Goal: Communication & Community: Answer question/provide support

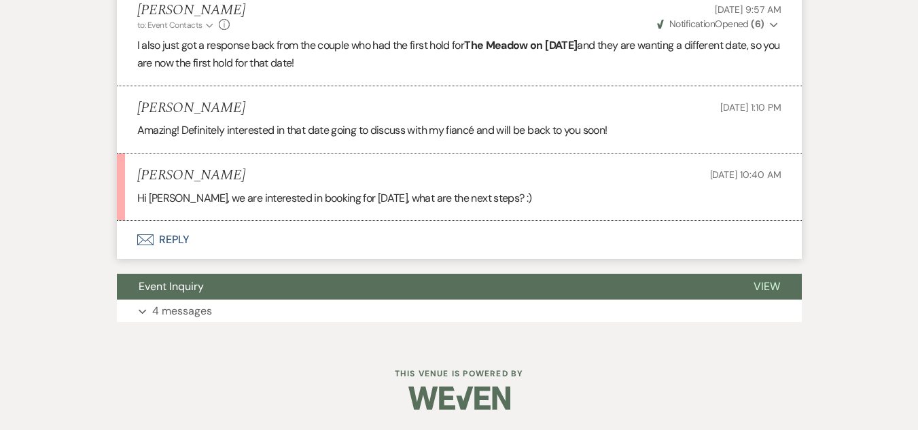
scroll to position [2203, 0]
click at [147, 245] on use "button" at bounding box center [145, 239] width 16 height 11
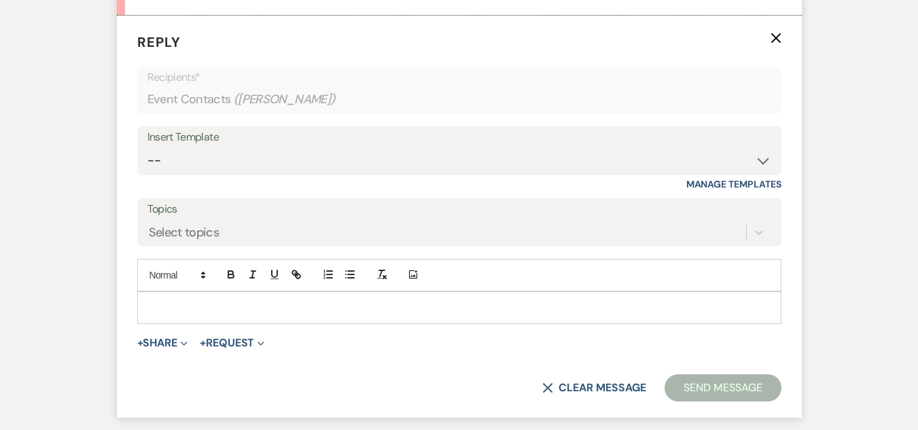
scroll to position [2386, 0]
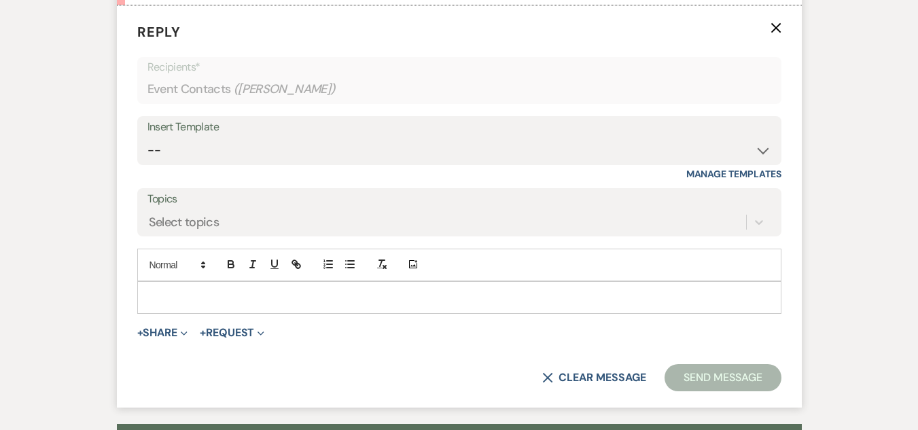
click at [370, 305] on p at bounding box center [459, 297] width 622 height 15
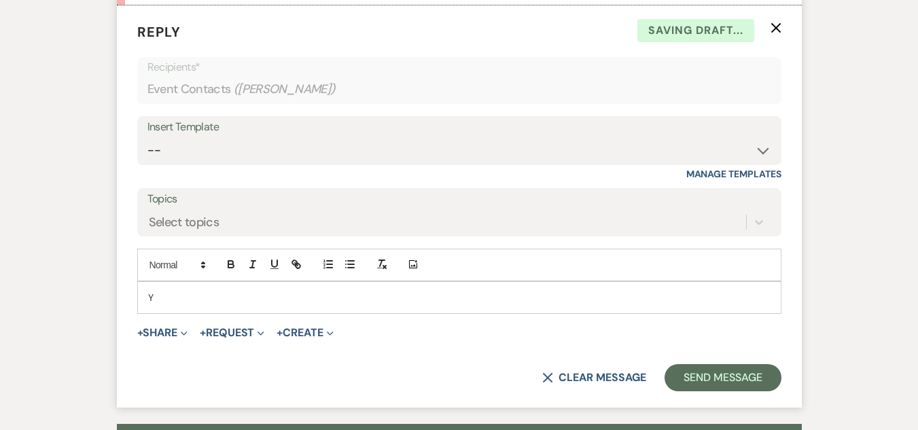
click at [370, 305] on p "Y" at bounding box center [459, 297] width 622 height 15
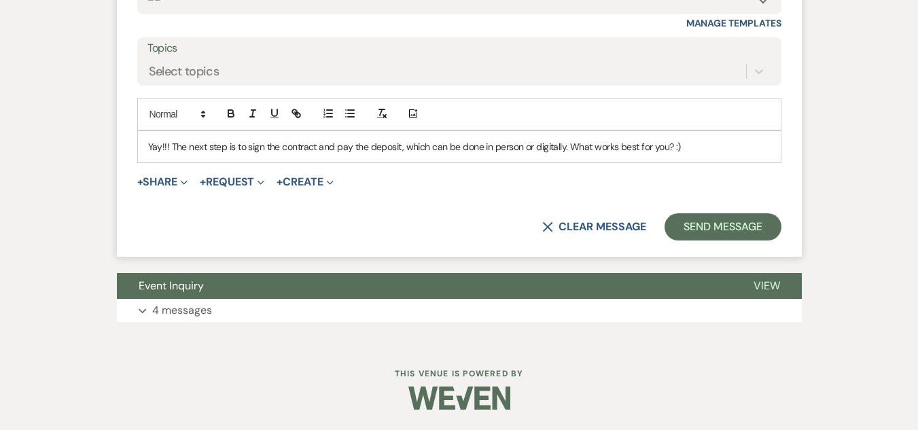
scroll to position [2606, 0]
click at [755, 230] on button "Send Message" at bounding box center [722, 226] width 116 height 27
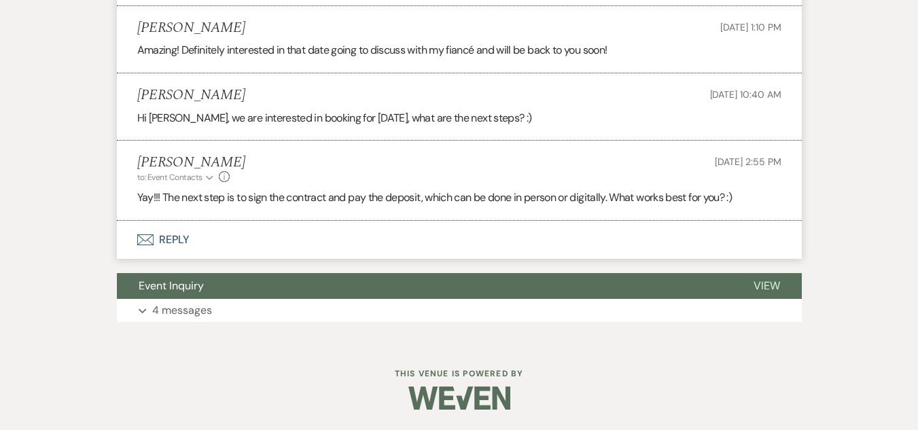
scroll to position [2320, 0]
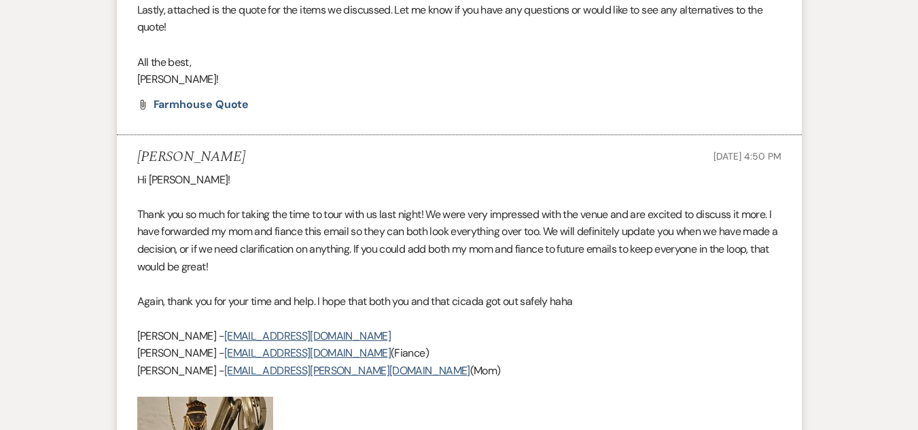
scroll to position [1034, 0]
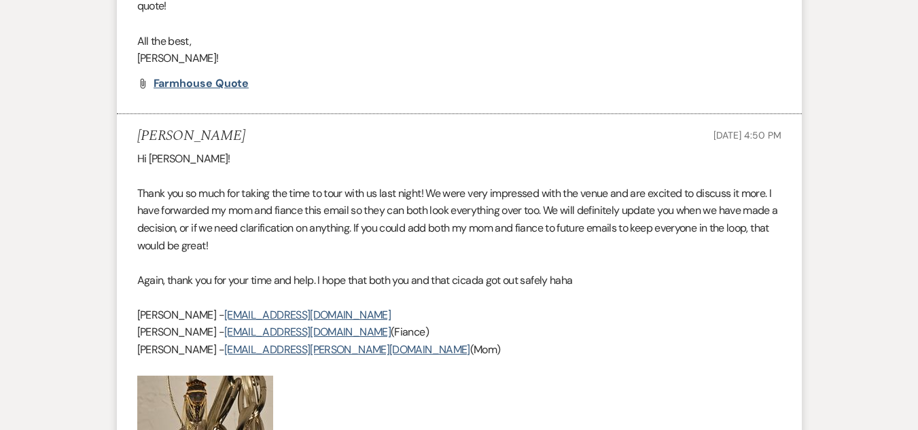
click at [179, 90] on span "Farmhouse Quote" at bounding box center [201, 83] width 96 height 14
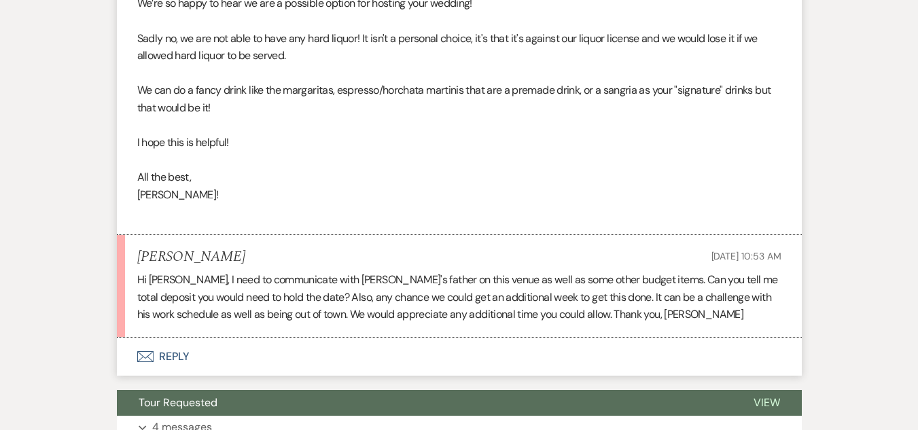
scroll to position [3711, 0]
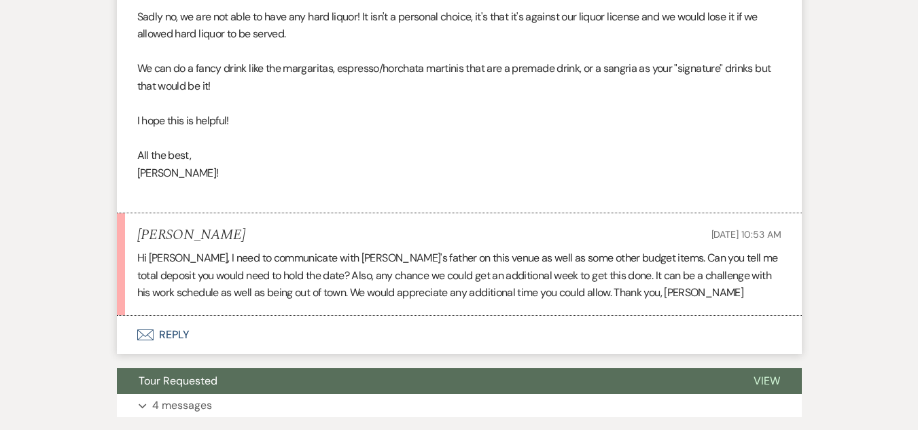
click at [201, 354] on button "Envelope Reply" at bounding box center [459, 335] width 685 height 38
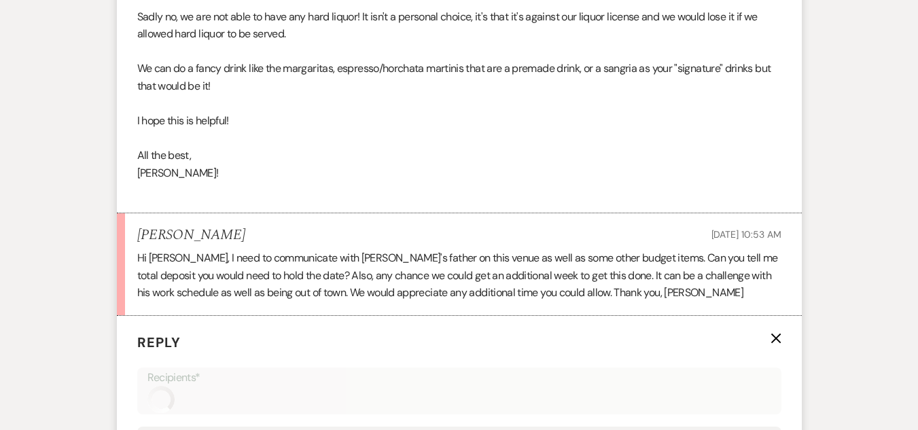
click at [201, 352] on p "Reply X" at bounding box center [459, 342] width 644 height 20
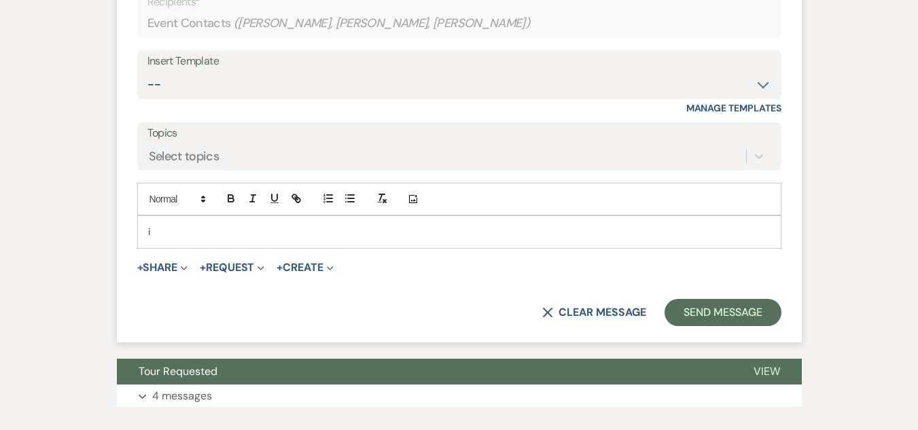
click at [179, 239] on p "i" at bounding box center [459, 231] width 622 height 15
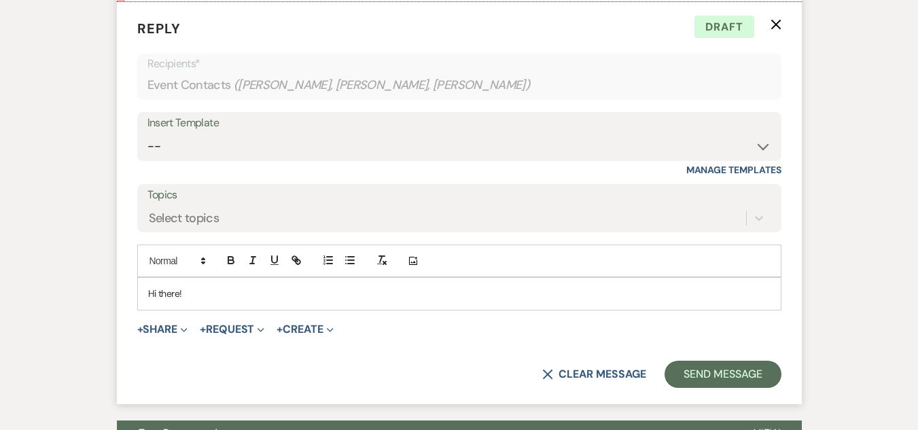
scroll to position [4001, 0]
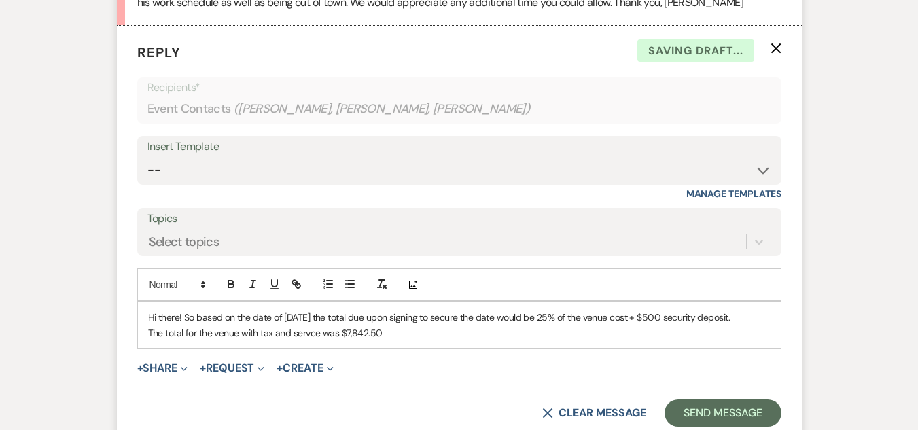
click at [310, 340] on p "The total for the venue with tax and servce was $7,842.50" at bounding box center [459, 332] width 622 height 15
click at [382, 348] on div "Hi there! So based on the date of March 14, 2026 the total due upon signing to …" at bounding box center [459, 325] width 643 height 47
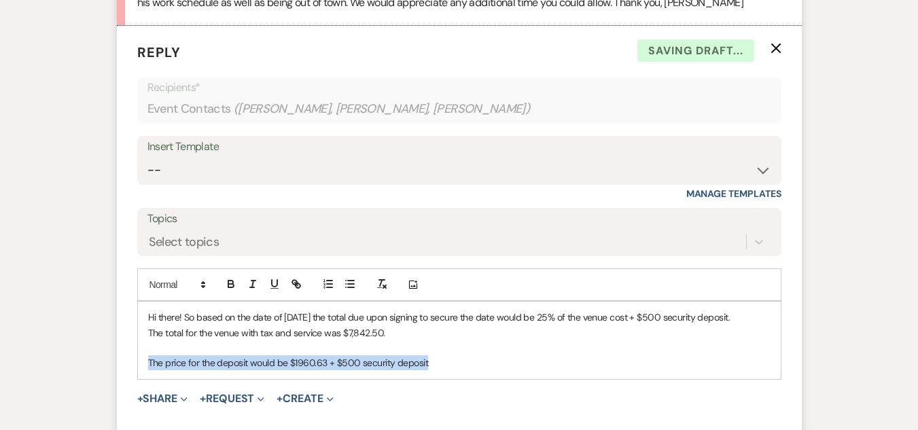
drag, startPoint x: 430, startPoint y: 383, endPoint x: 145, endPoint y: 386, distance: 284.6
click at [145, 379] on div "Hi there! So based on the date of March 14, 2026 the total due upon signing to …" at bounding box center [459, 340] width 643 height 77
click at [234, 290] on icon "button" at bounding box center [231, 284] width 12 height 12
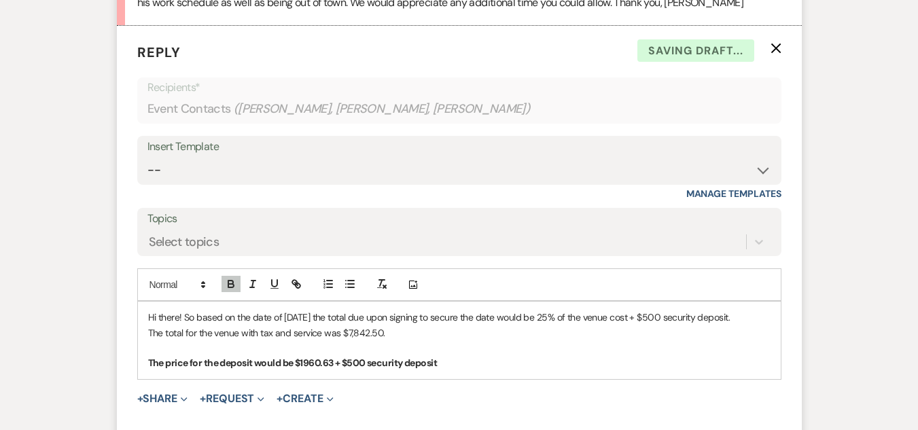
click at [322, 379] on div "Hi there! So based on the date of March 14, 2026 the total due upon signing to …" at bounding box center [459, 340] width 643 height 77
click at [305, 369] on strong "The price for the deposit would be $1960.63 + $500 security deposit" at bounding box center [292, 363] width 289 height 12
click at [463, 370] on p "The price for the deposit would be $1,960.63 + $500 security deposit" at bounding box center [459, 362] width 622 height 15
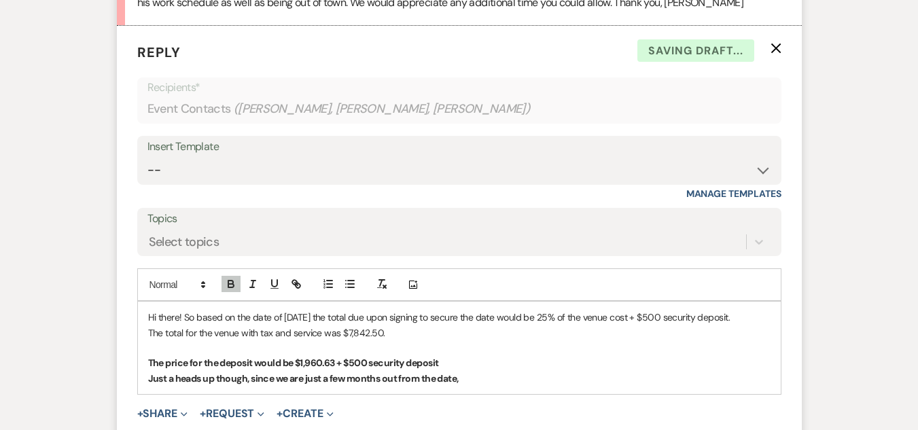
drag, startPoint x: 465, startPoint y: 400, endPoint x: 136, endPoint y: 405, distance: 328.8
click at [136, 405] on form "Reply X Saving draft... Recipients* Event Contacts ( Jann Johnson, Jordan Ewban…" at bounding box center [459, 257] width 685 height 463
click at [225, 290] on icon "button" at bounding box center [231, 284] width 12 height 12
click at [373, 386] on p "Just a heads up though, since we are just a few months out from the date," at bounding box center [459, 378] width 622 height 15
click at [445, 386] on p "Just a heads up though, since we are just a few months out from the date," at bounding box center [459, 378] width 622 height 15
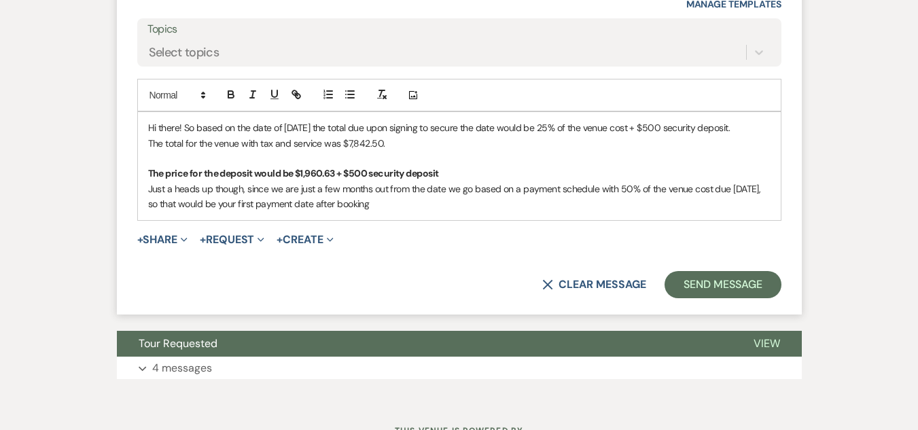
scroll to position [4167, 0]
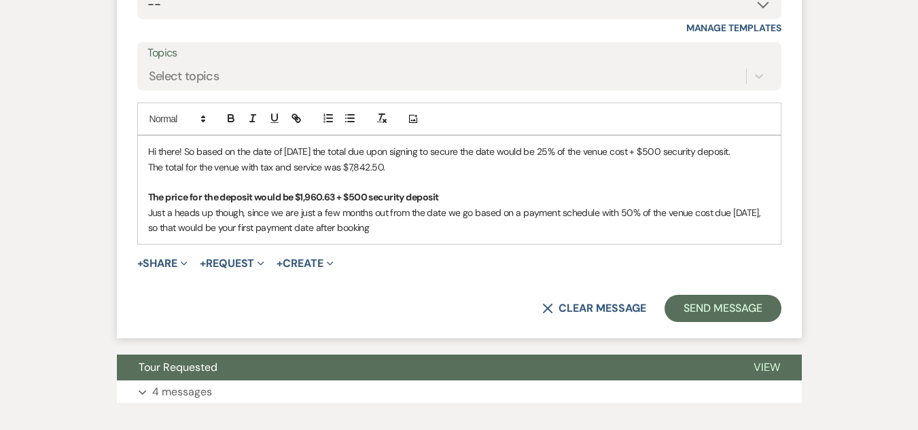
click at [148, 228] on p "Just a heads up though, since we are just a few months out from the date we go …" at bounding box center [459, 220] width 622 height 31
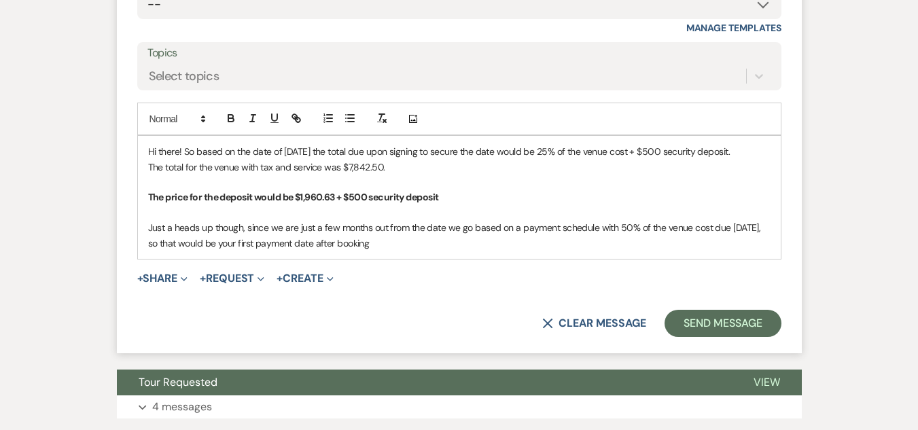
click at [441, 244] on p "Just a heads up though, since we are just a few months out from the date we go …" at bounding box center [459, 235] width 622 height 31
click at [369, 251] on p "Just a heads up though, since we are just a few months out from the date we go …" at bounding box center [459, 235] width 622 height 31
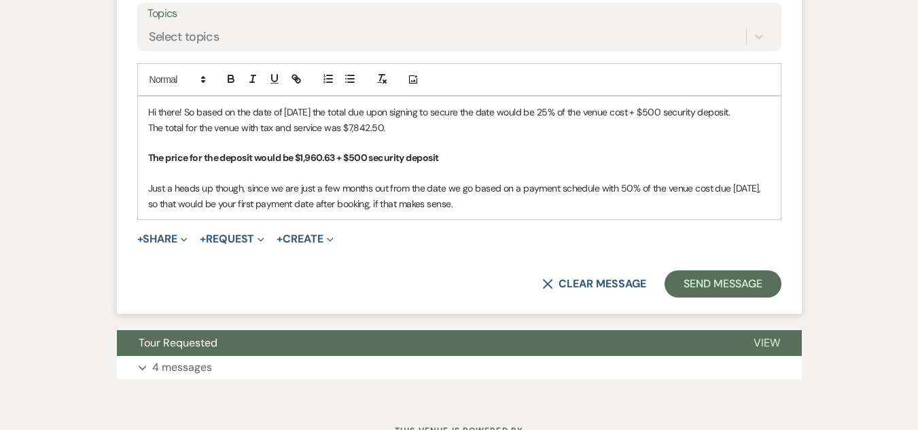
scroll to position [4174, 0]
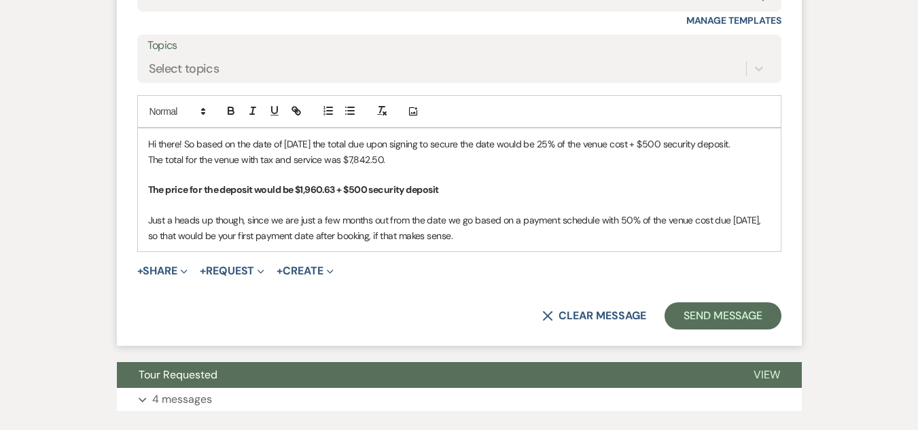
click at [727, 238] on p "Just a heads up though, since we are just a few months out from the date we go …" at bounding box center [459, 228] width 622 height 31
click at [331, 243] on p "Just a heads up though, since we are just a few months out from the date we go …" at bounding box center [459, 228] width 622 height 31
click at [484, 243] on p "Just a heads up though, since we are just a few months out from the date we go …" at bounding box center [459, 228] width 622 height 31
click at [592, 243] on p "Just a heads up though, since we are just a few months out from the date we go …" at bounding box center [459, 228] width 622 height 31
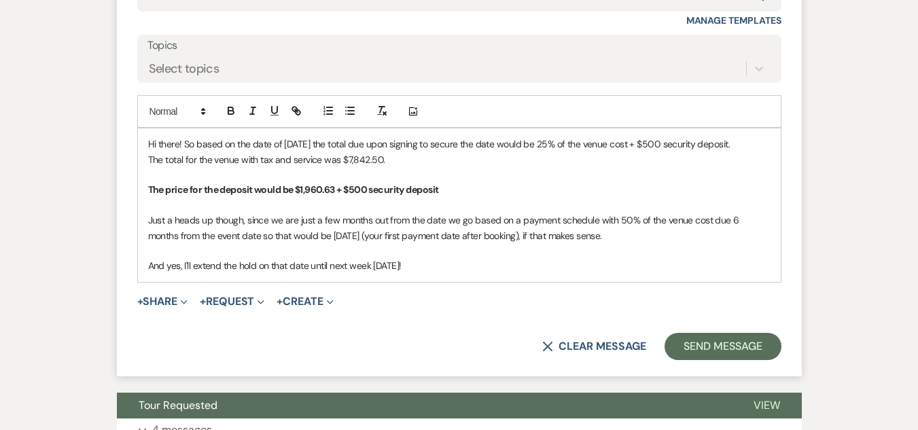
click at [179, 273] on p "And yes, I'll extend the hold on that date until next week August 20th!" at bounding box center [459, 265] width 622 height 15
click at [490, 273] on p "And no worries, I'll extend the hold on that date until next week August 20th!" at bounding box center [459, 265] width 622 height 15
click at [380, 273] on p "And no worries, I'll extend the hold on that date until next week August 20th!" at bounding box center [459, 265] width 622 height 15
click at [438, 273] on p "And no worries, I'll extend the hold on that date until next friday August 20th!" at bounding box center [459, 265] width 622 height 15
click at [487, 273] on p "And no worries, I'll extend the hold on that date until next Friday August 22nd!" at bounding box center [459, 265] width 622 height 15
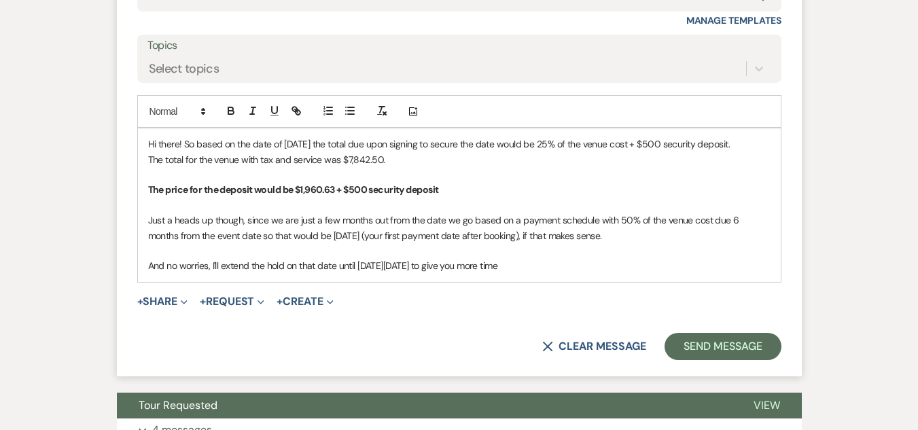
click at [564, 273] on p "And no worries, I'll extend the hold on that date until next Friday August 22nd…" at bounding box center [459, 265] width 622 height 15
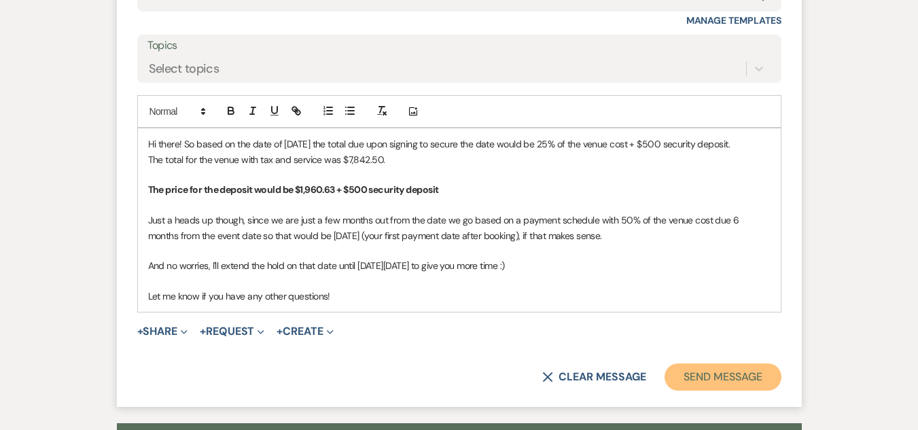
click at [702, 389] on button "Send Message" at bounding box center [722, 376] width 116 height 27
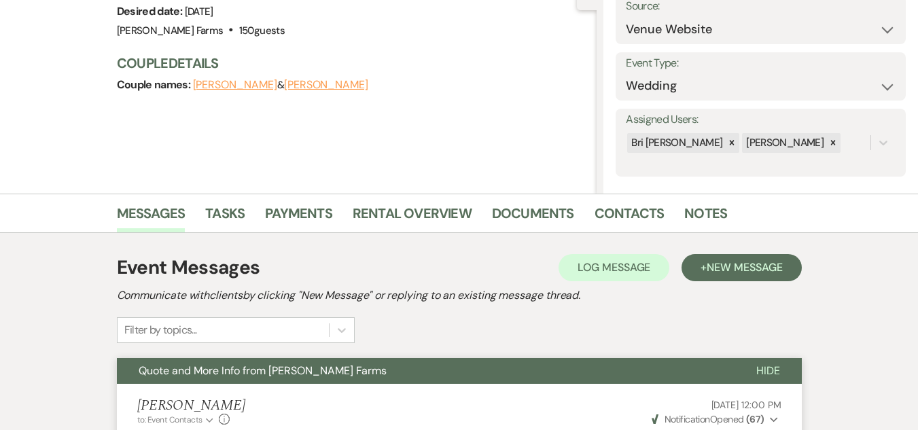
scroll to position [132, 0]
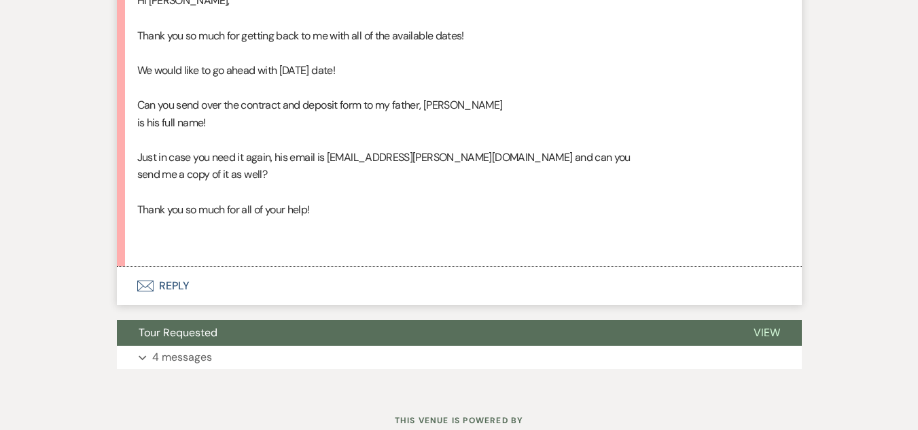
scroll to position [4481, 0]
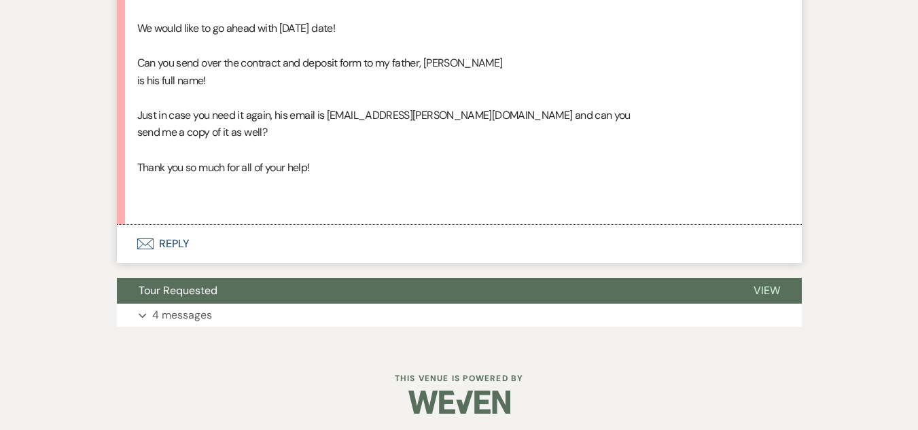
click at [164, 263] on button "Envelope Reply" at bounding box center [459, 244] width 685 height 38
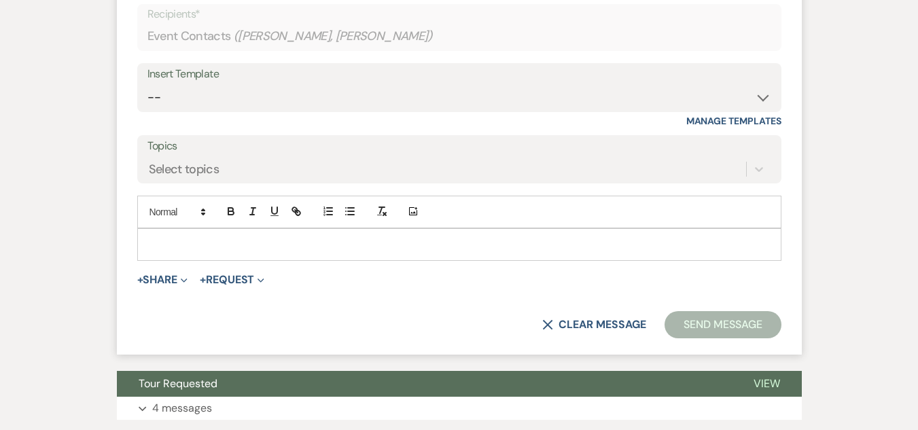
scroll to position [4807, 0]
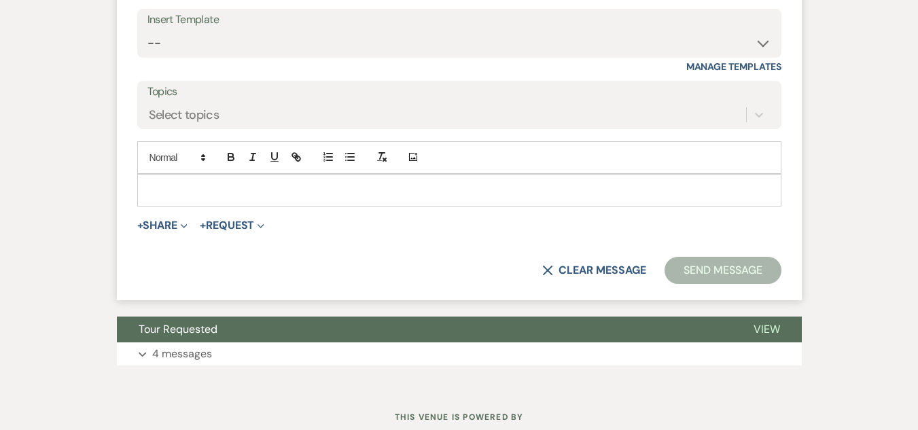
click at [470, 206] on div at bounding box center [459, 190] width 643 height 31
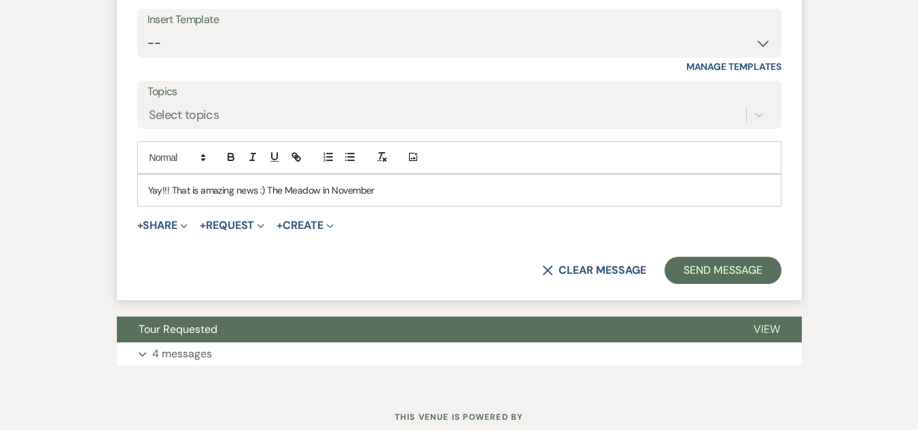
click at [317, 198] on p "Yay!!! That is amazing news :) The Meadow in November" at bounding box center [459, 190] width 622 height 15
click at [377, 198] on p "Yay!!! That is amazing news :) The Meadow in November" at bounding box center [459, 190] width 622 height 15
click at [266, 198] on p "Yay!!! That is amazing news :) The Meadow in November will be gorgeous" at bounding box center [459, 190] width 622 height 15
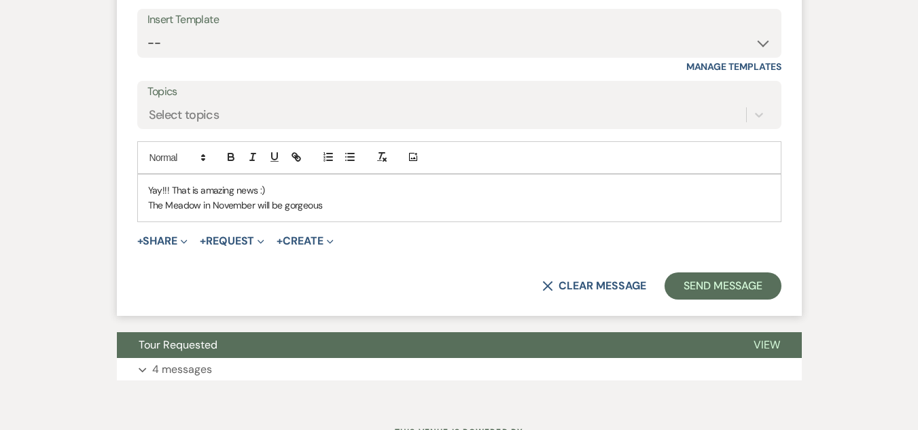
scroll to position [4825, 0]
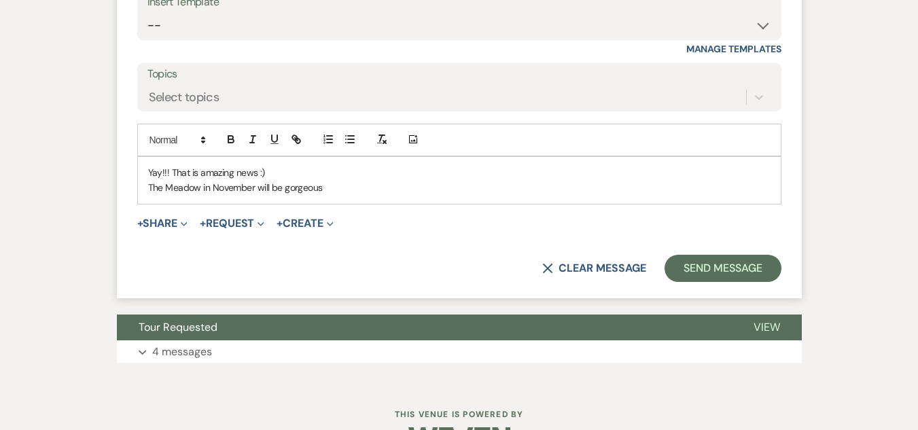
click at [336, 204] on div "Yay!!! That is amazing news :) The Meadow in November will be gorgeous" at bounding box center [459, 180] width 643 height 47
drag, startPoint x: 338, startPoint y: 312, endPoint x: 146, endPoint y: 305, distance: 192.4
click at [146, 204] on div "Yay!!! That is amazing news :) The Meadow in November will be gorgeous" at bounding box center [459, 180] width 643 height 47
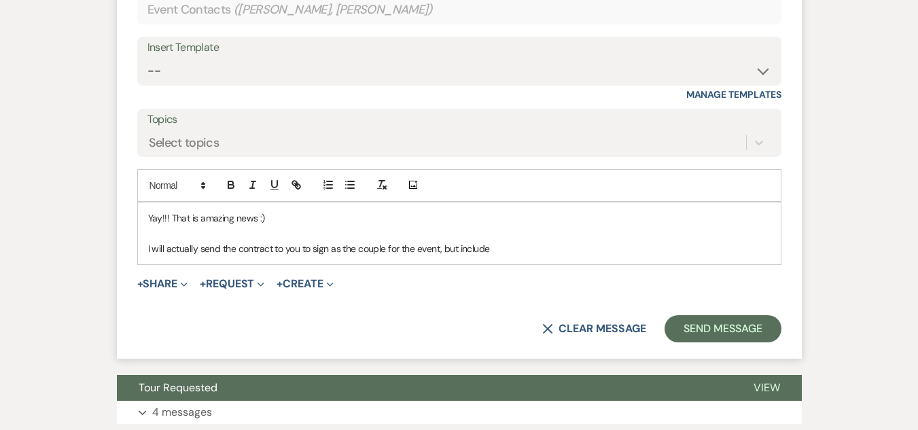
scroll to position [4816, 0]
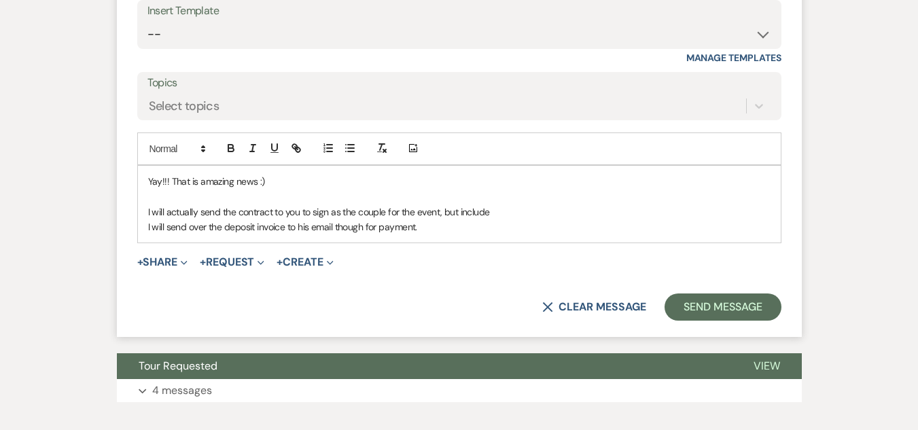
click at [488, 219] on p "I will actually send the contract to you to sign as the couple for the event, b…" at bounding box center [459, 211] width 622 height 15
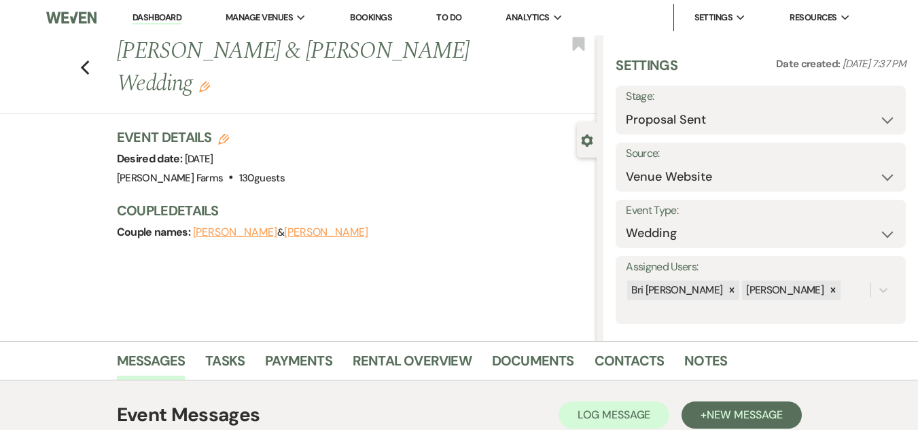
scroll to position [72, 0]
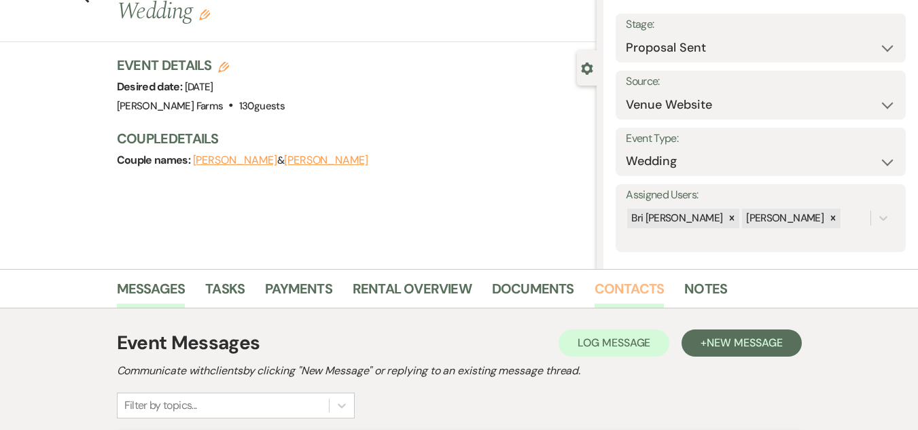
click at [638, 283] on link "Contacts" at bounding box center [629, 293] width 70 height 30
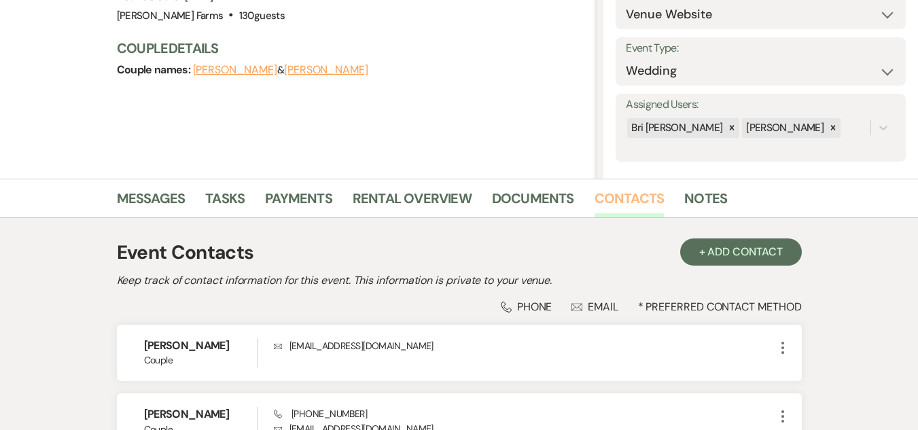
scroll to position [251, 0]
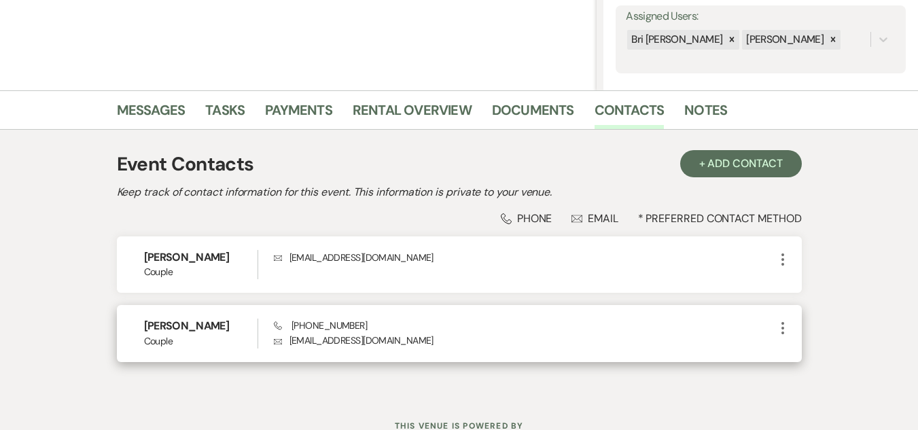
click at [345, 343] on p "Envelope brookiesam24@gmail.com" at bounding box center [524, 340] width 501 height 15
copy div "brookiesam24@gmail.com More"
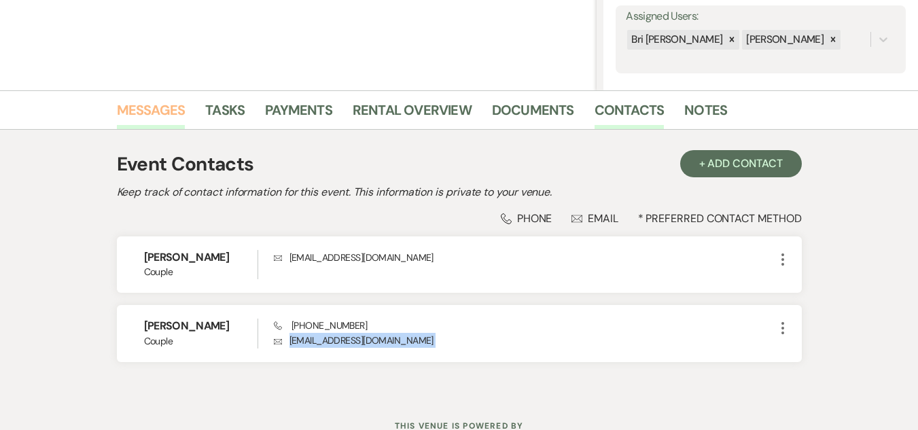
click at [150, 106] on link "Messages" at bounding box center [151, 114] width 69 height 30
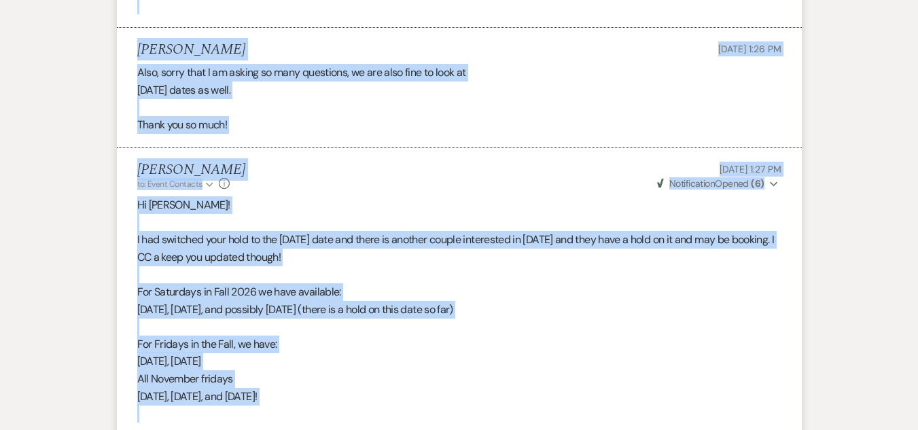
scroll to position [4453, 0]
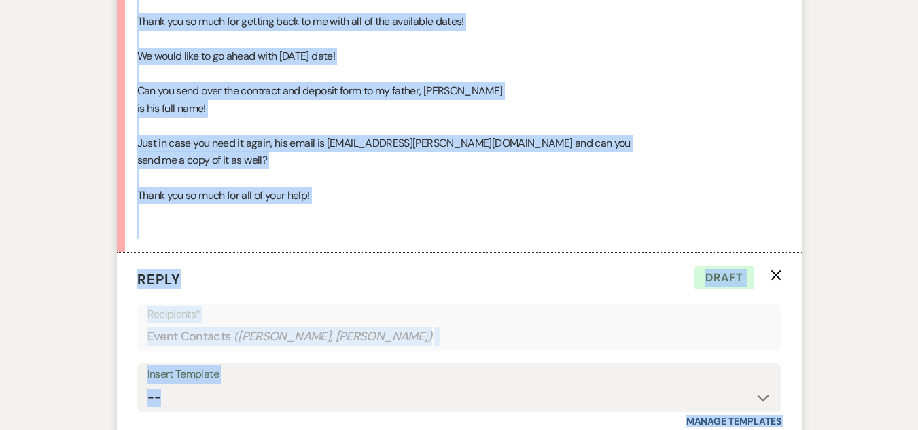
click at [635, 238] on div "Hi Ashley, Thank you so much for getting back to me with all of the available d…" at bounding box center [459, 108] width 644 height 261
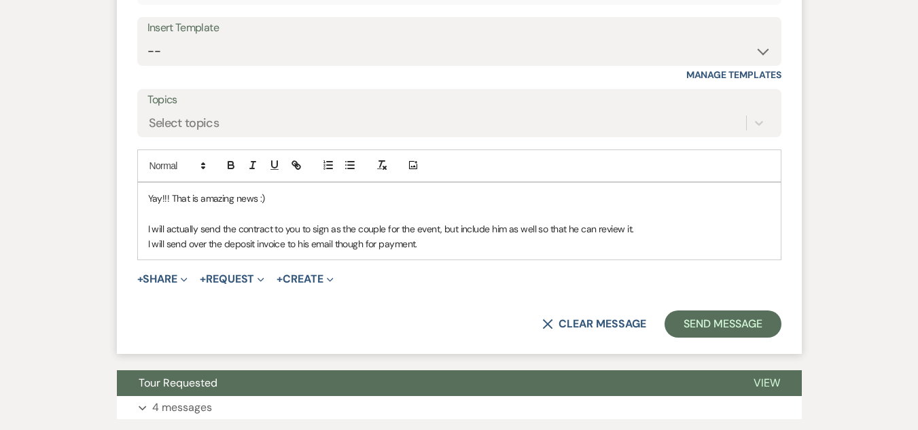
scroll to position [4891, 0]
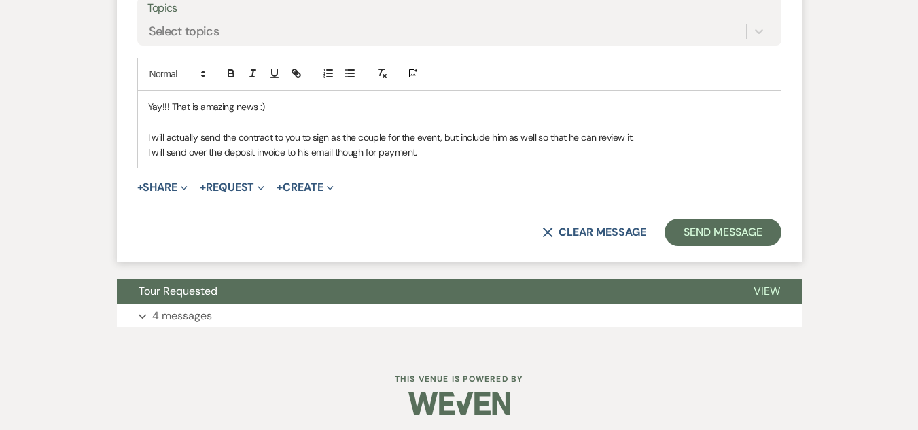
click at [298, 145] on p "I will actually send the contract to you to sign as the couple for the event, b…" at bounding box center [459, 137] width 622 height 15
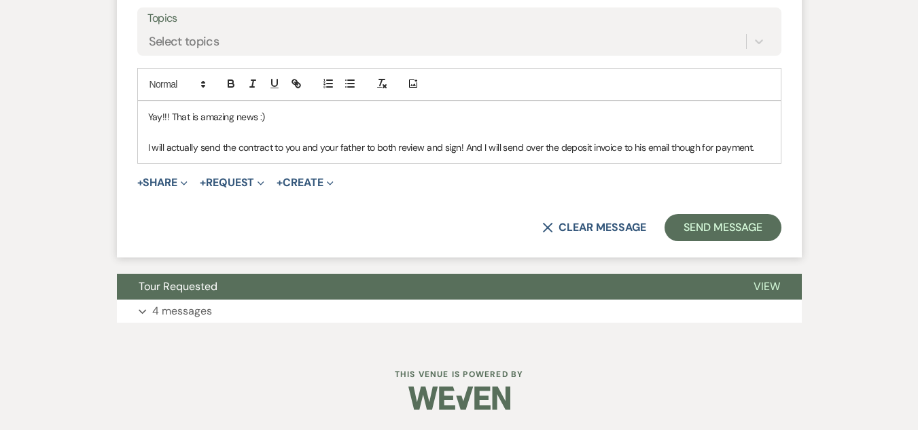
click at [524, 155] on p "I will actually send the contract to you and your father to both review and sig…" at bounding box center [459, 147] width 622 height 15
click at [399, 155] on p "I will actually send the contract to you and your father to both review and sig…" at bounding box center [459, 147] width 622 height 15
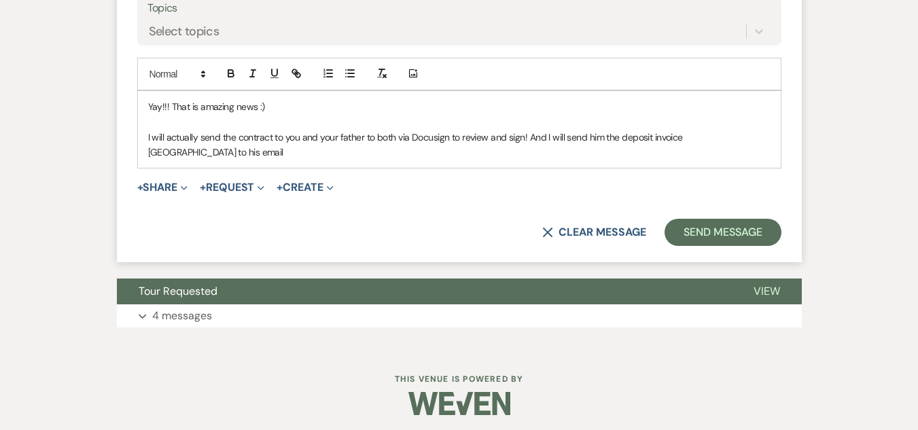
click at [397, 160] on p "I will actually send the contract to you and your father to both via Docusign t…" at bounding box center [459, 145] width 622 height 31
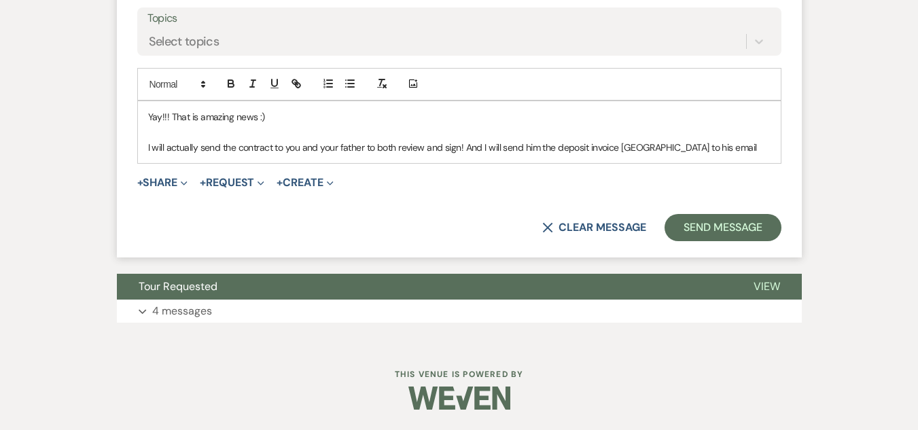
click at [716, 155] on p "I will actually send the contract to you and your father to both review and sig…" at bounding box center [459, 147] width 622 height 15
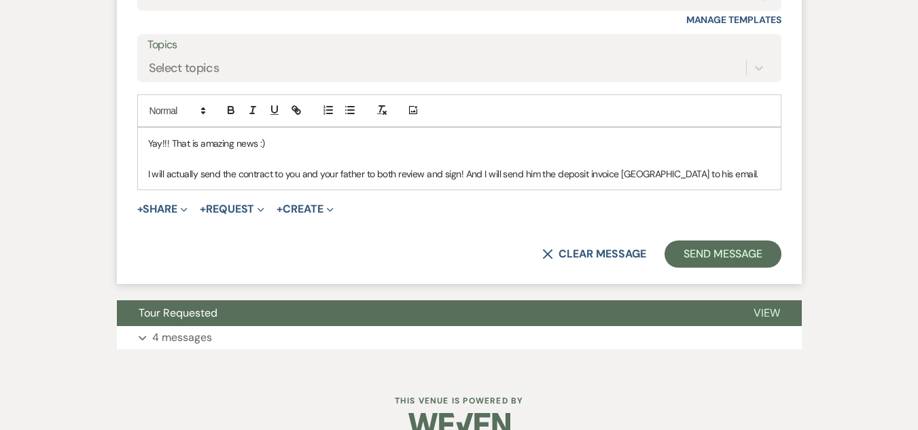
scroll to position [4863, 0]
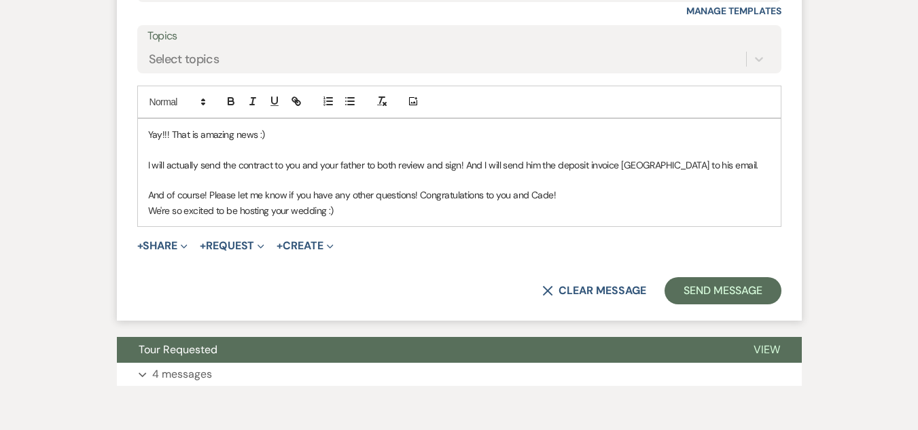
click at [418, 202] on p "And of course! Please let me know if you have any other questions! Congratulati…" at bounding box center [459, 194] width 622 height 15
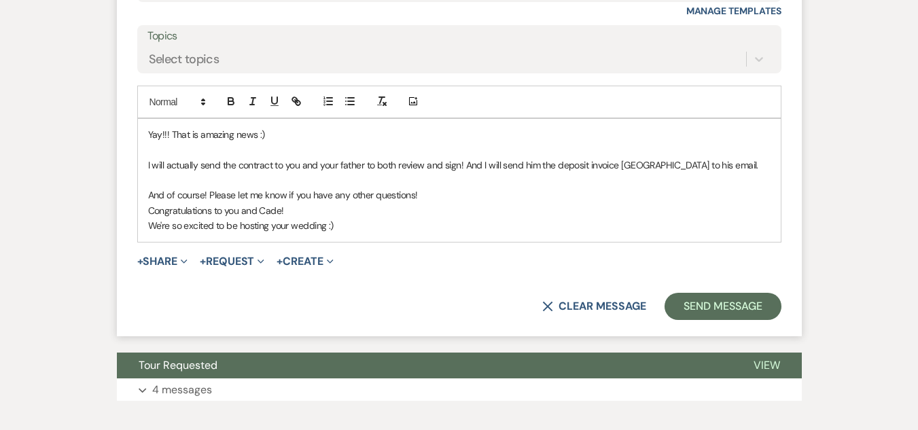
click at [147, 242] on div "Yay!!! That is amazing news :) I will actually send the contract to you and you…" at bounding box center [459, 180] width 643 height 123
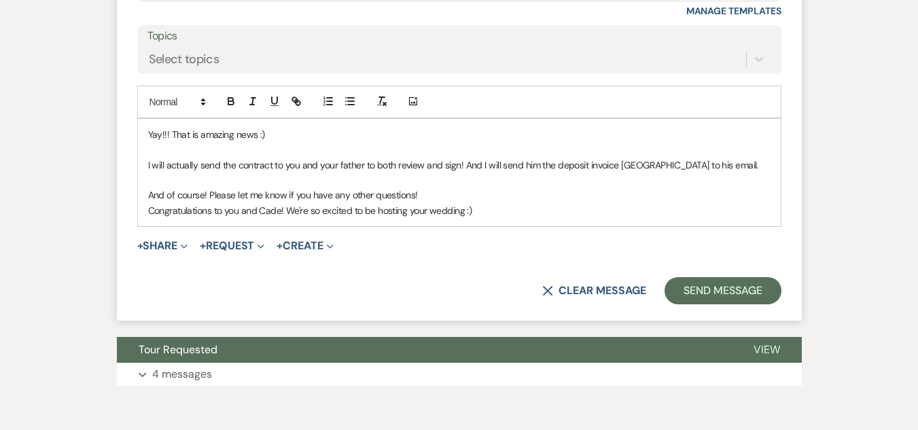
click at [499, 218] on p "Congratulations to you and Cade! We're so excited to be hosting your wedding :)" at bounding box center [459, 210] width 622 height 15
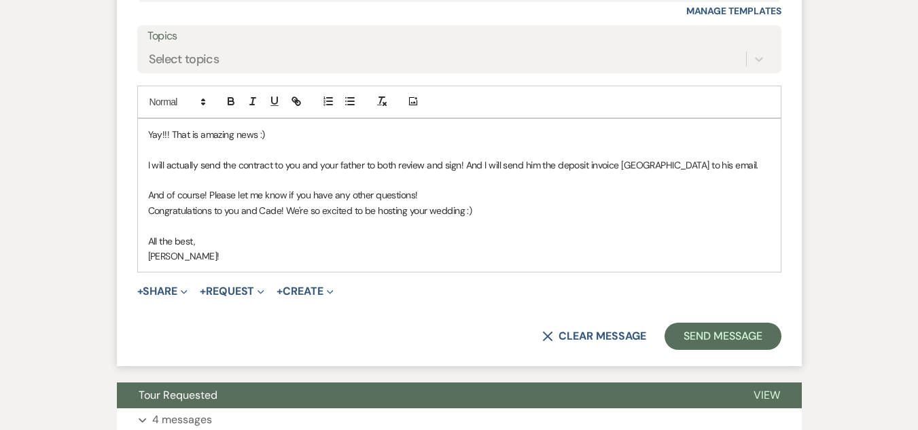
click at [376, 218] on p "Congratulations to you and Cade! We're so excited to be hosting your wedding :)" at bounding box center [459, 210] width 622 height 15
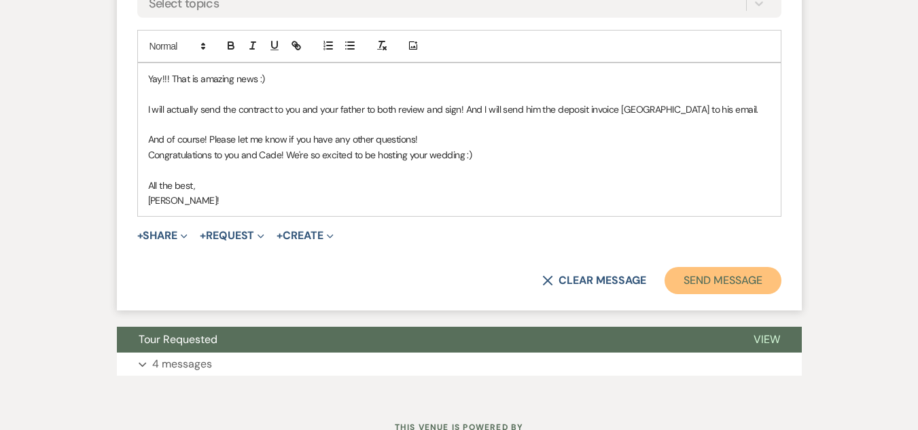
click at [734, 294] on button "Send Message" at bounding box center [722, 280] width 116 height 27
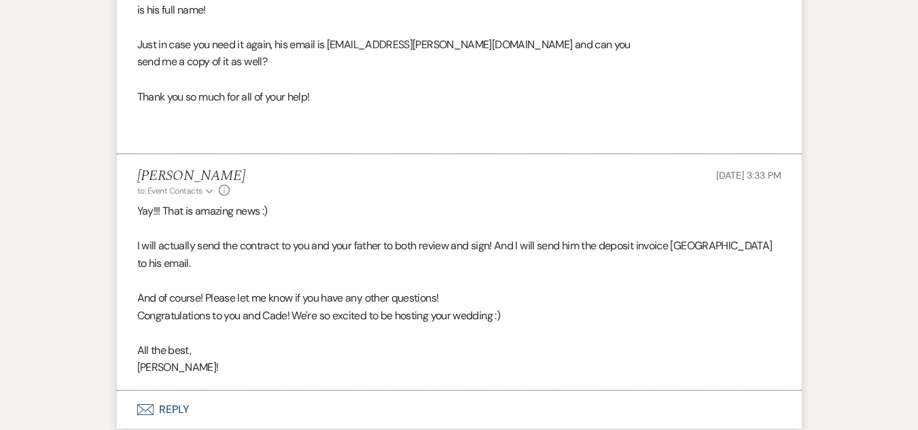
scroll to position [4507, 0]
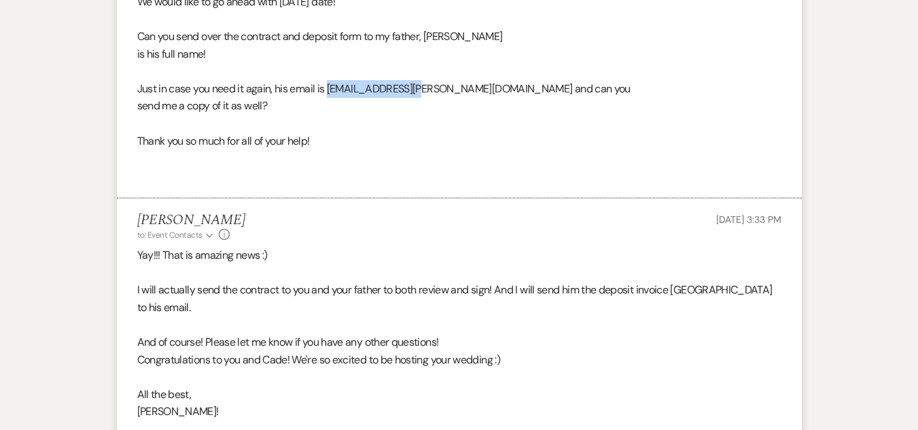
drag, startPoint x: 417, startPoint y: 212, endPoint x: 329, endPoint y: 213, distance: 88.3
click at [329, 184] on div "Hi Ashley, Thank you so much for getting back to me with all of the available d…" at bounding box center [459, 53] width 644 height 261
copy div "airbusjum@cox.net"
click at [588, 184] on div "Hi Ashley, Thank you so much for getting back to me with all of the available d…" at bounding box center [459, 53] width 644 height 261
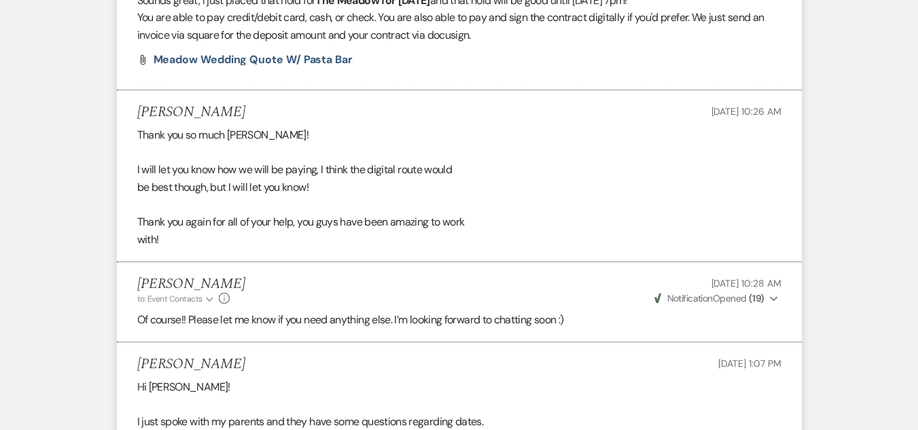
scroll to position [3429, 0]
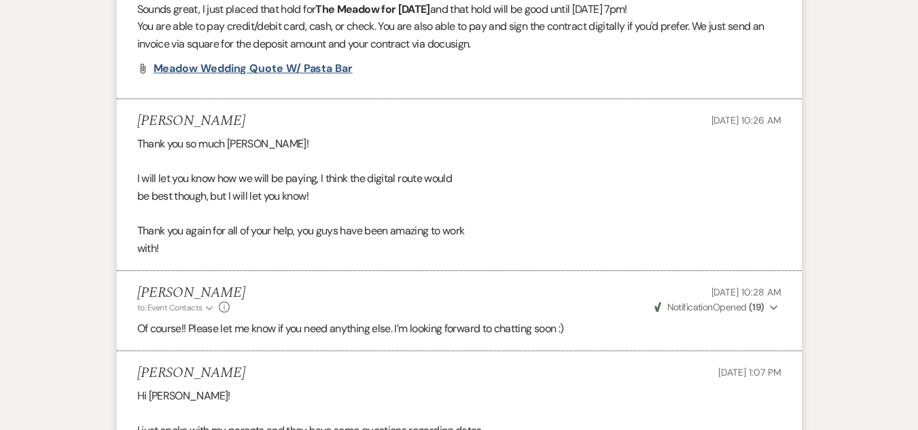
click at [264, 75] on span "Meadow Wedding Quote w/ Pasta Bar" at bounding box center [252, 68] width 199 height 14
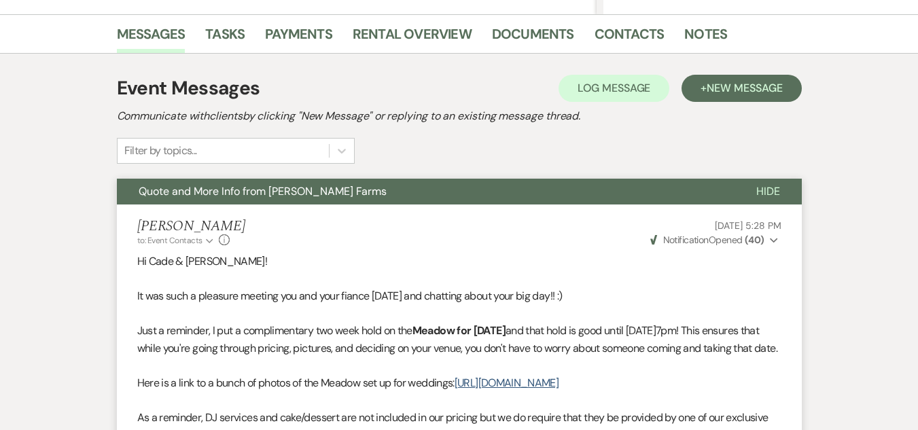
scroll to position [353, 0]
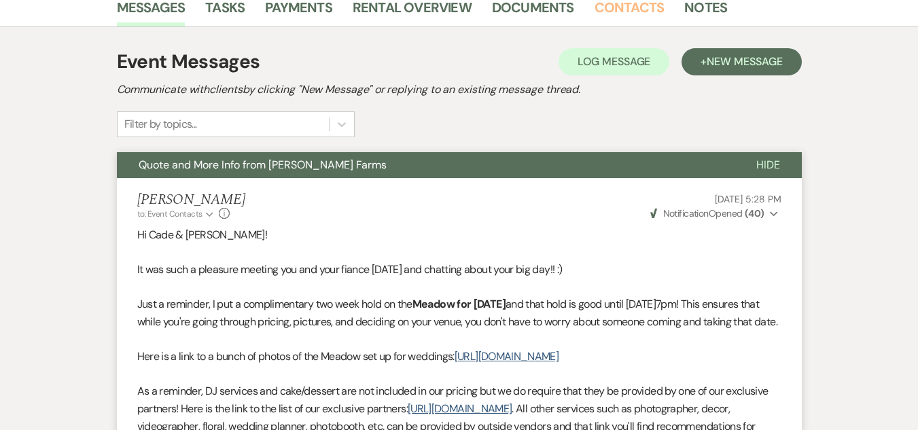
drag, startPoint x: 629, startPoint y: 6, endPoint x: 617, endPoint y: 9, distance: 12.5
click at [617, 9] on link "Contacts" at bounding box center [629, 12] width 70 height 30
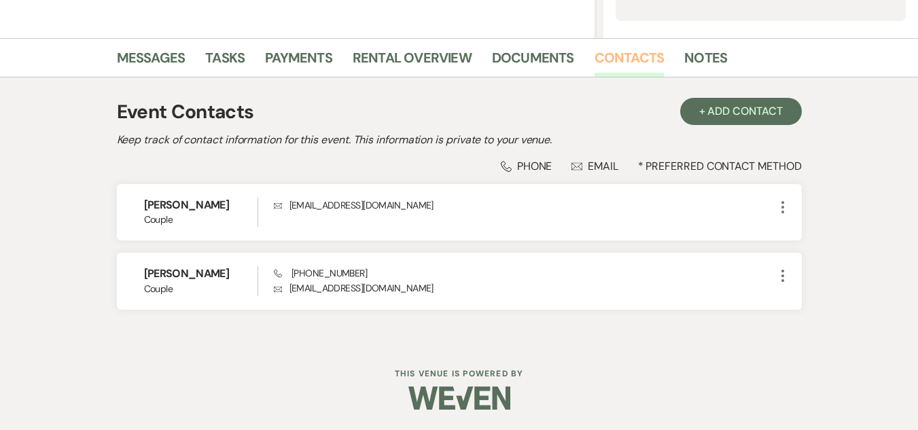
scroll to position [303, 0]
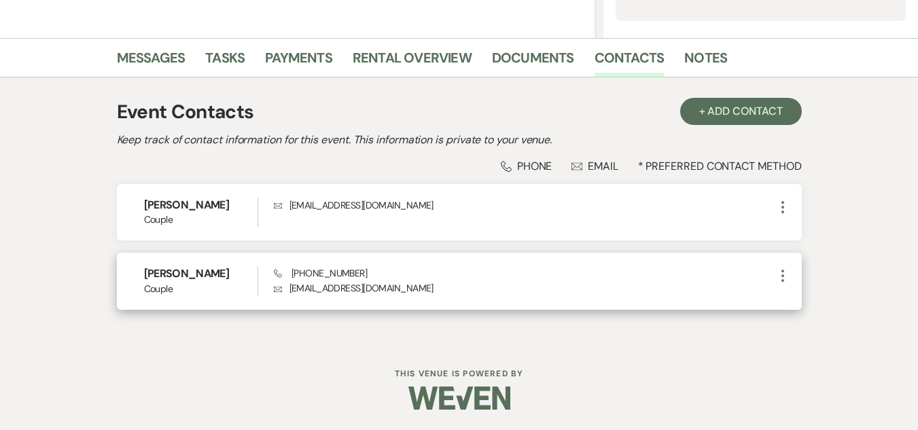
click at [311, 287] on p "Envelope brookiesam24@gmail.com" at bounding box center [524, 288] width 501 height 15
copy div "brookiesam24@gmail.com More"
click at [321, 272] on span "Phone (480) 415-9711" at bounding box center [320, 273] width 93 height 12
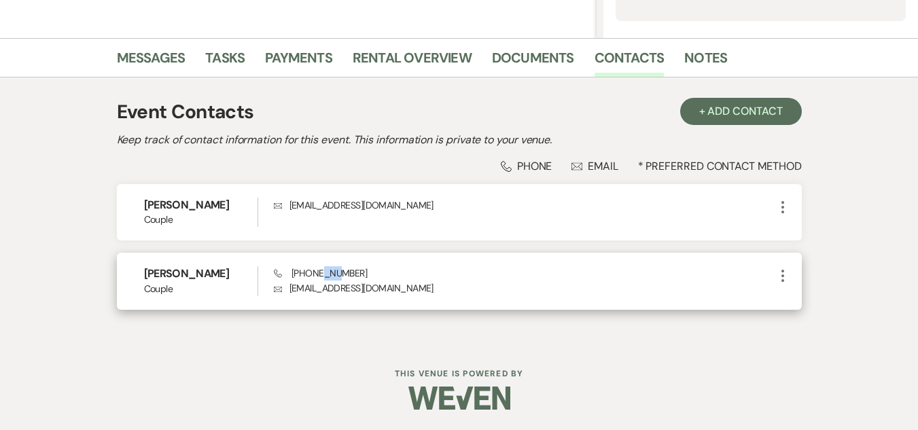
click at [321, 272] on span "Phone (480) 415-9711" at bounding box center [320, 273] width 93 height 12
copy span "(480) 415-9711"
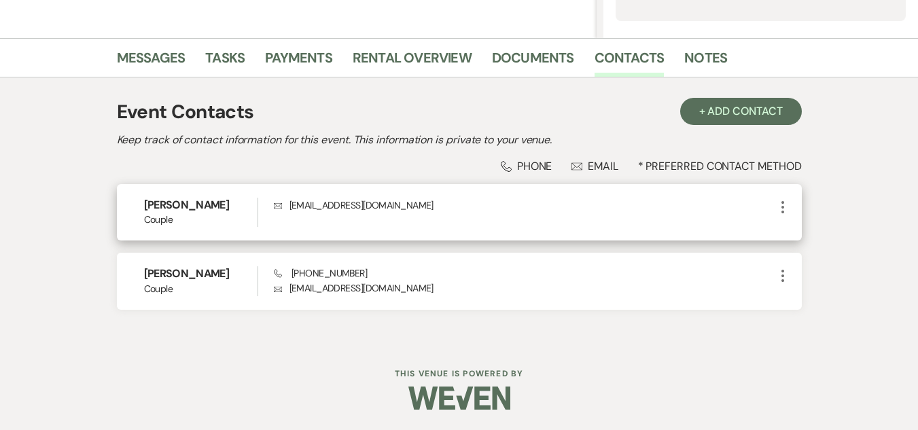
click at [314, 204] on p "Envelope cmartin4411@gmail.com" at bounding box center [524, 205] width 501 height 15
copy div "cmartin4411@gmail.com More"
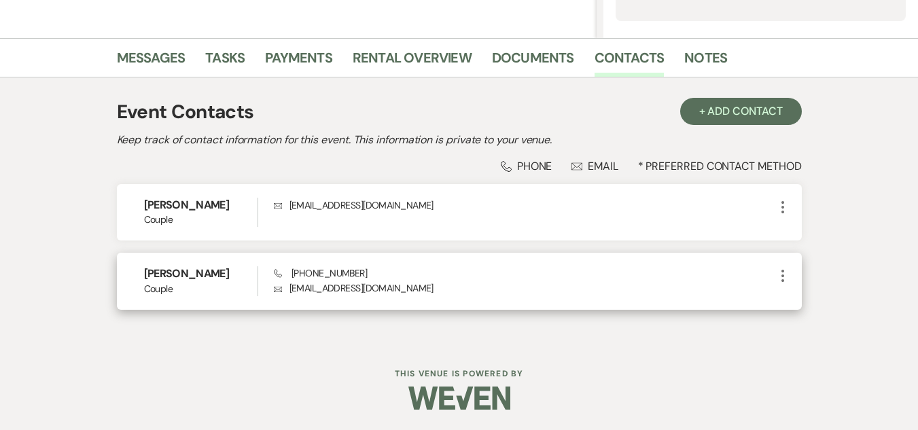
click at [314, 288] on p "Envelope brookiesam24@gmail.com" at bounding box center [524, 288] width 501 height 15
copy div "brookiesam24@gmail.com More"
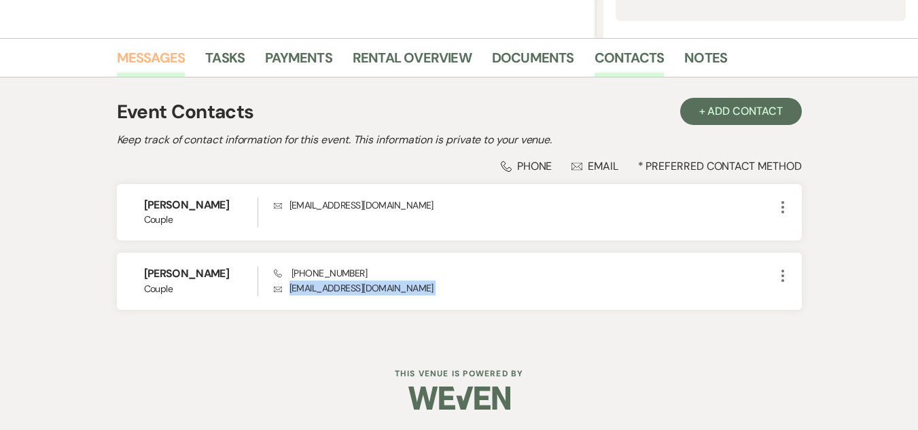
click at [164, 58] on link "Messages" at bounding box center [151, 62] width 69 height 30
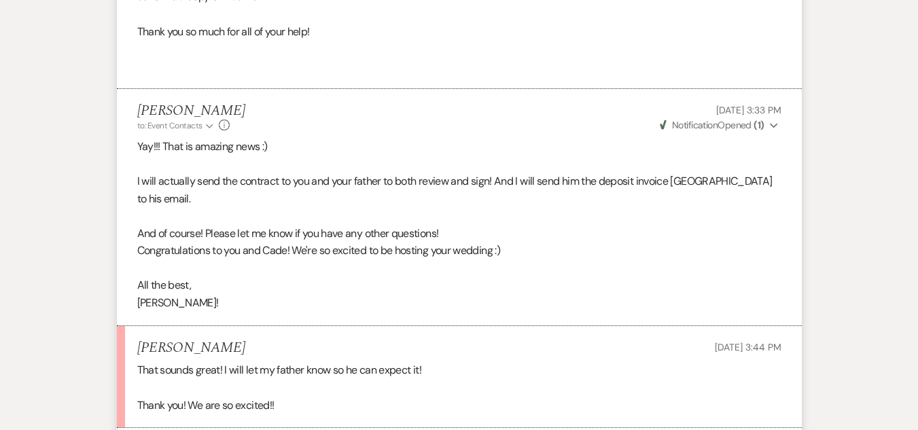
scroll to position [4592, 0]
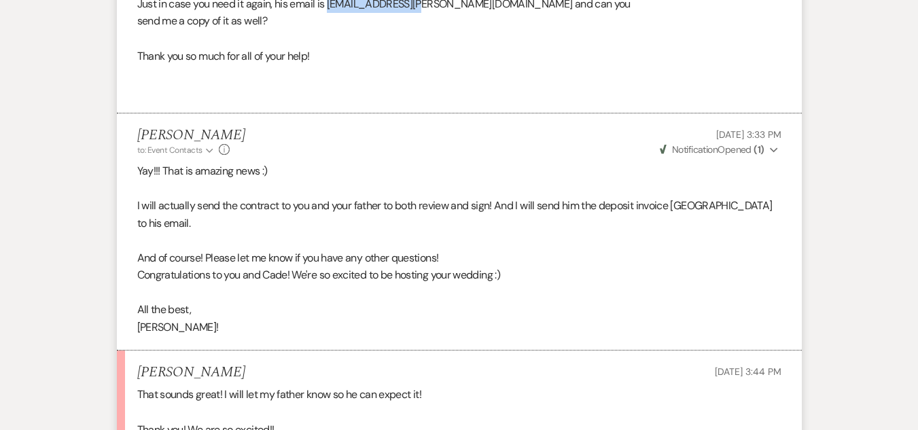
drag, startPoint x: 417, startPoint y: 127, endPoint x: 329, endPoint y: 126, distance: 87.6
copy div "airbusjum@cox.net"
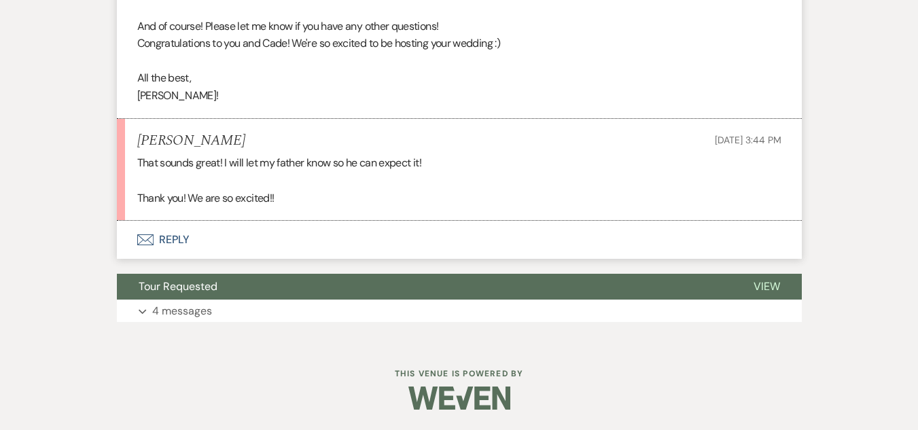
scroll to position [4945, 0]
click at [223, 239] on button "Envelope Reply" at bounding box center [459, 240] width 685 height 38
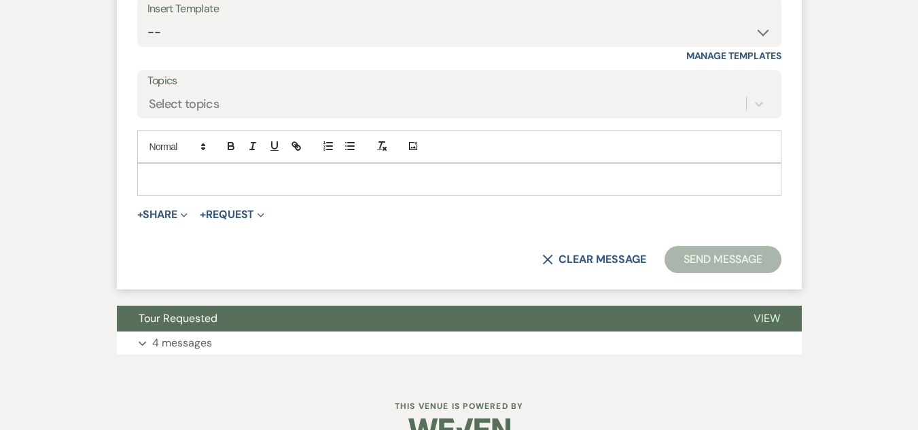
scroll to position [5186, 0]
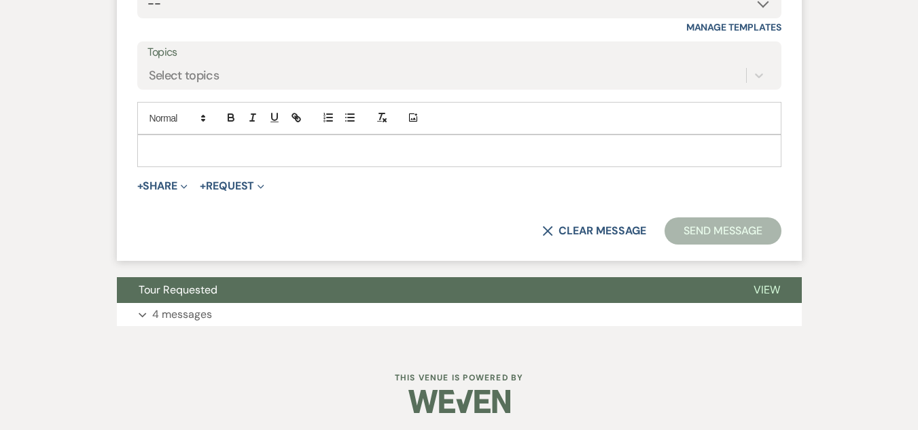
click at [427, 158] on p at bounding box center [459, 150] width 622 height 15
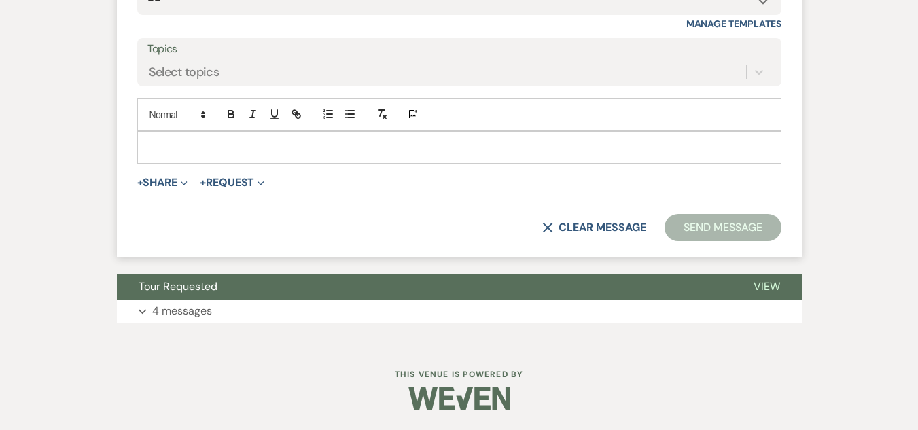
scroll to position [5167, 0]
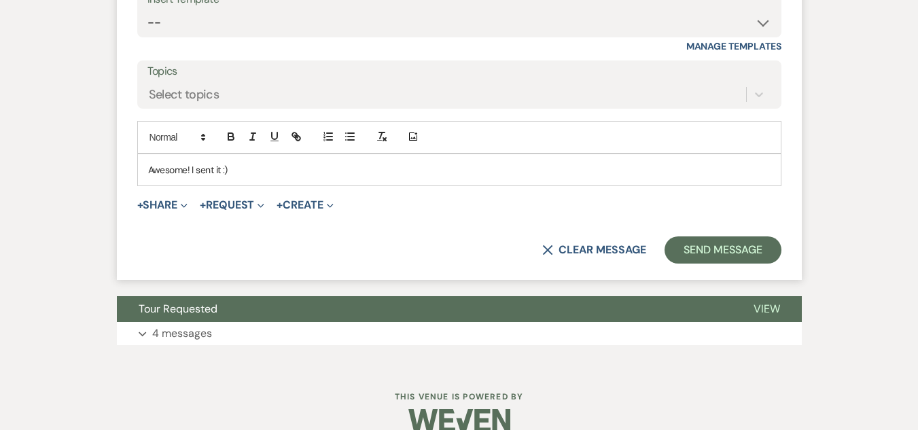
click at [193, 177] on p "Awesome! I sent it :)" at bounding box center [459, 169] width 622 height 15
click at [705, 264] on button "Send Message" at bounding box center [722, 249] width 116 height 27
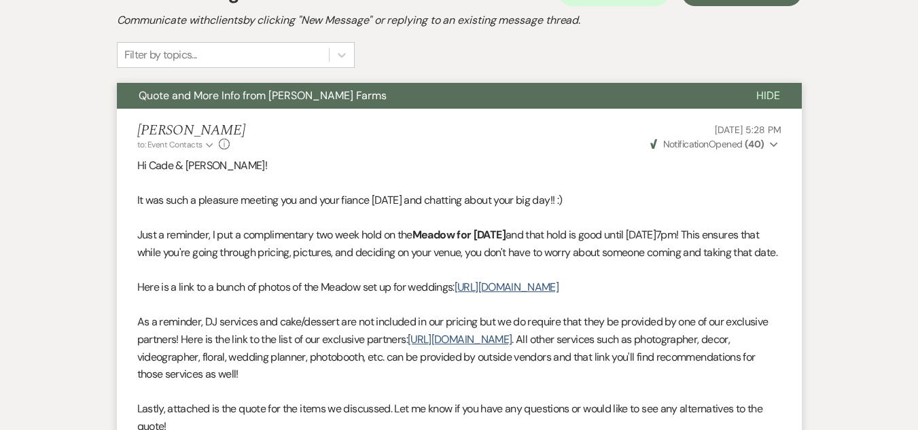
scroll to position [0, 0]
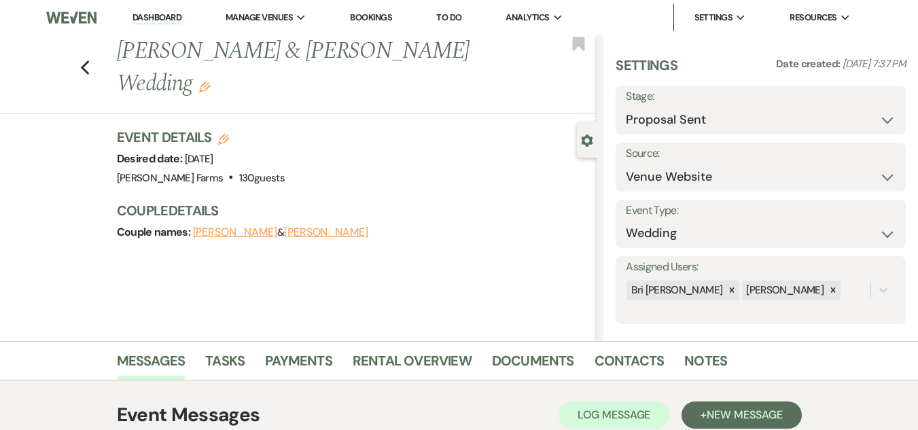
drag, startPoint x: 163, startPoint y: 19, endPoint x: 147, endPoint y: 22, distance: 15.9
click at [147, 22] on link "Dashboard" at bounding box center [156, 18] width 49 height 13
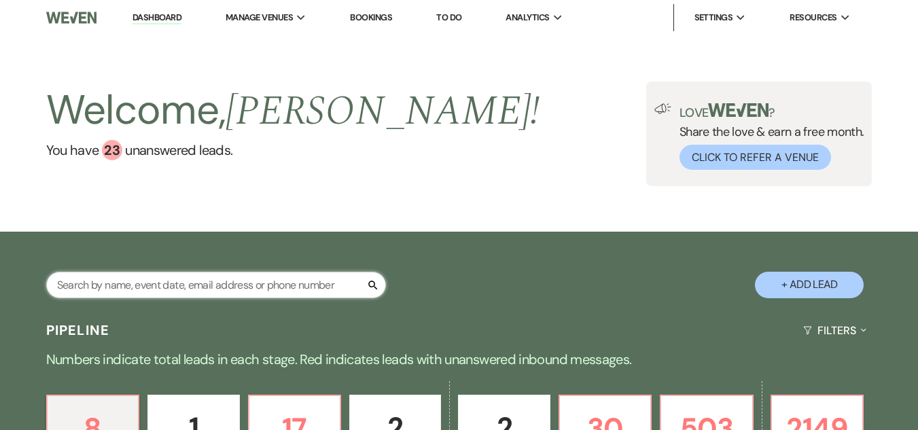
click at [255, 287] on input "text" at bounding box center [216, 285] width 340 height 26
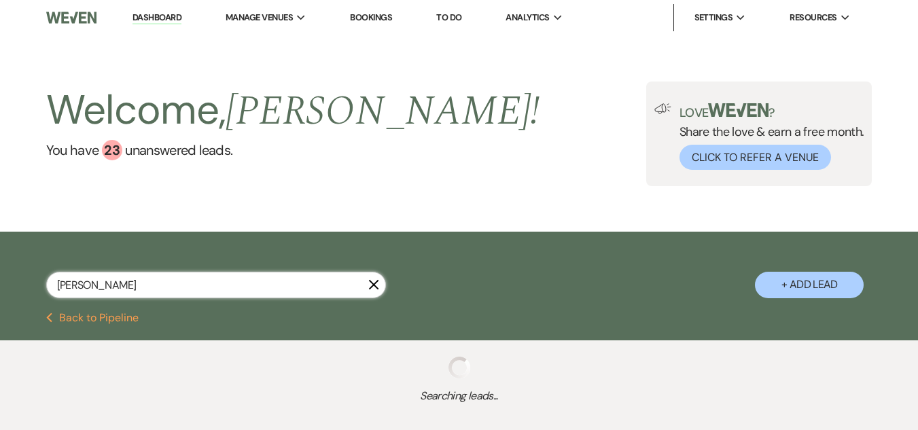
type input "adriana"
select select "6"
select select "8"
select select "5"
select select "8"
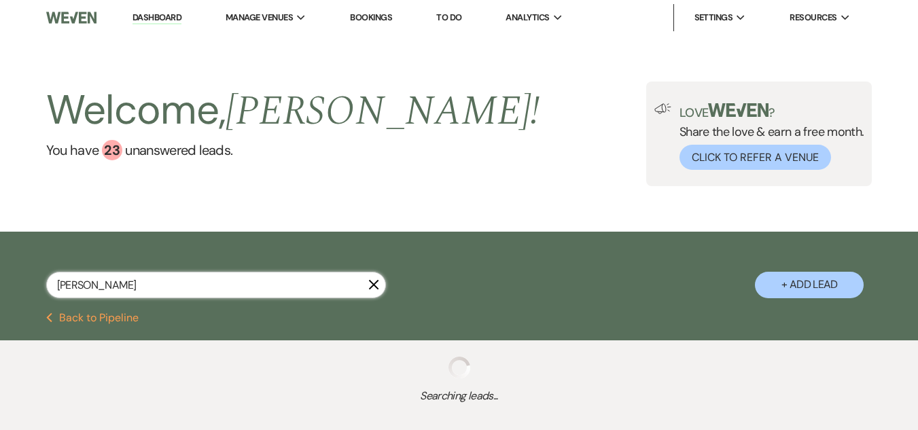
select select "5"
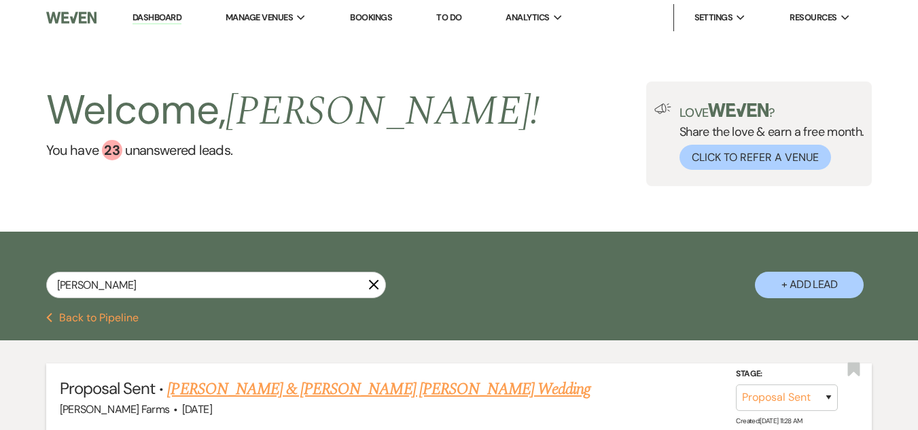
click at [270, 388] on link "Adriana Vallenari & Connor Kriegel's Wedding" at bounding box center [378, 389] width 423 height 24
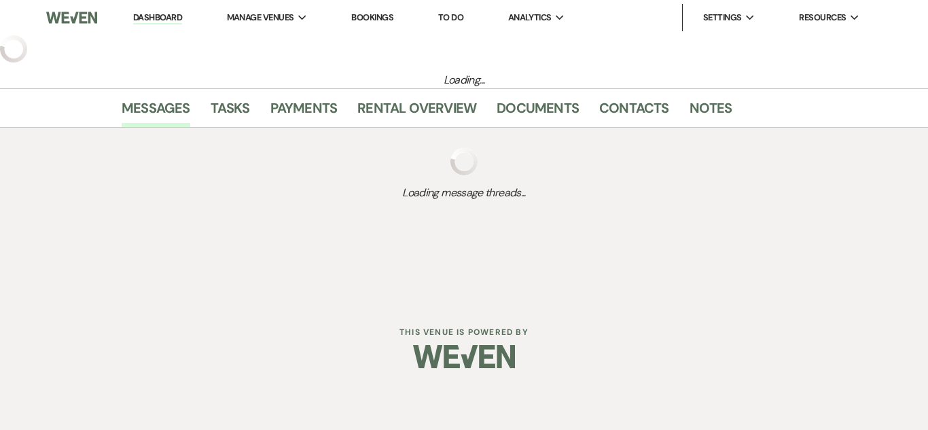
select select "6"
select select "5"
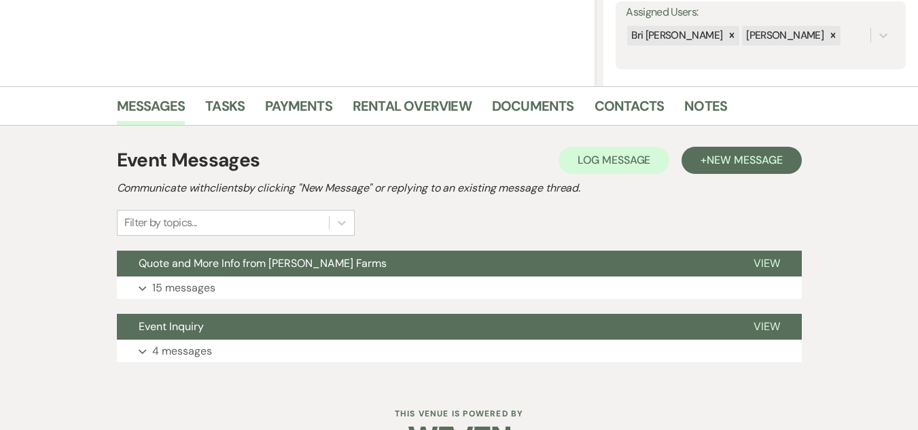
scroll to position [295, 0]
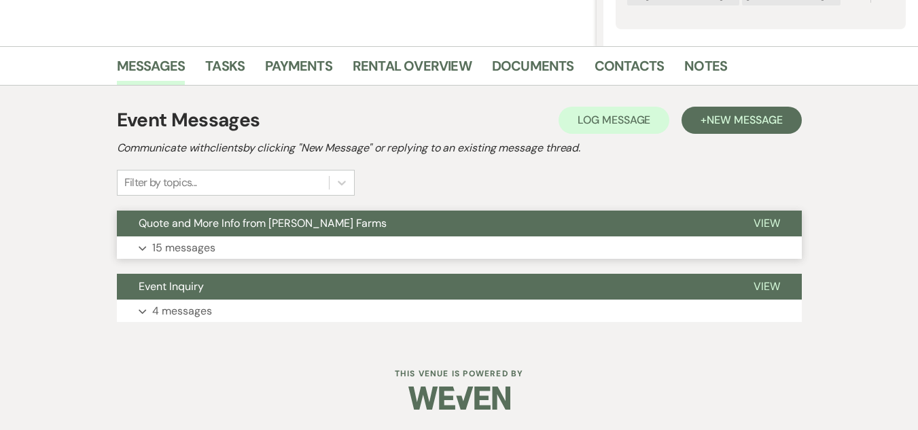
click at [433, 245] on button "Expand 15 messages" at bounding box center [459, 247] width 685 height 23
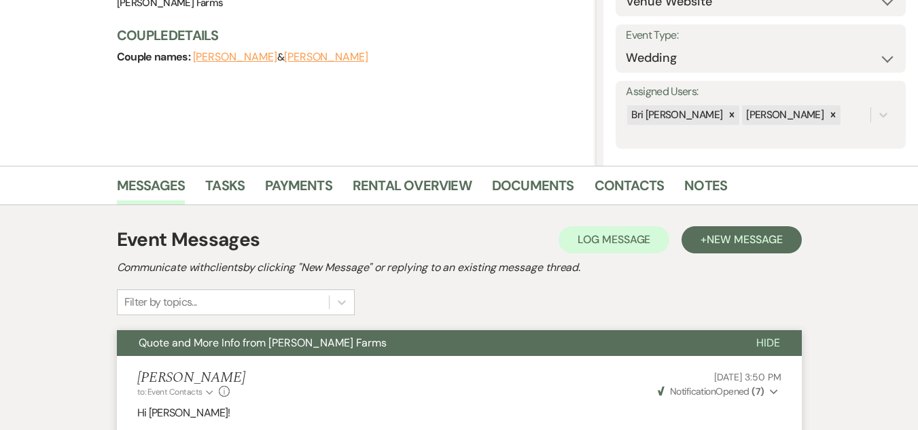
scroll to position [152, 0]
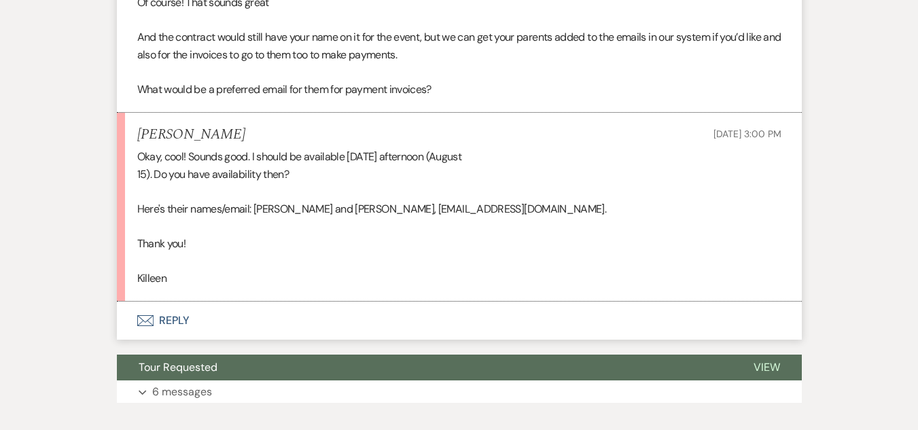
scroll to position [3697, 0]
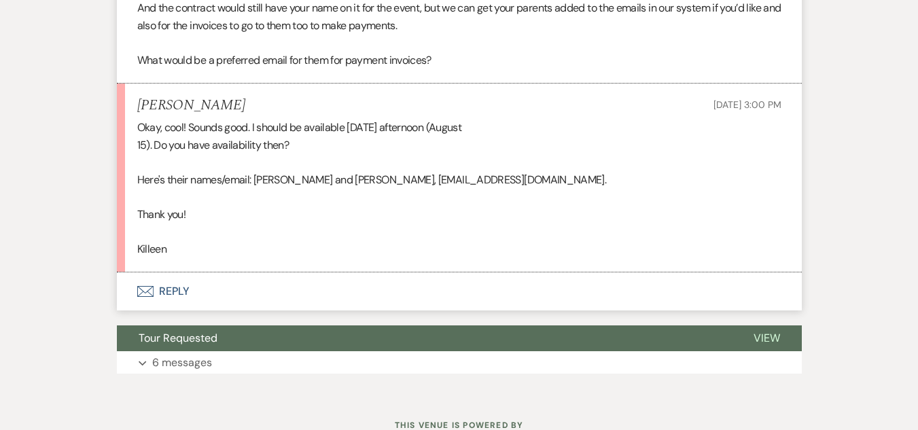
click at [193, 310] on button "Envelope Reply" at bounding box center [459, 291] width 685 height 38
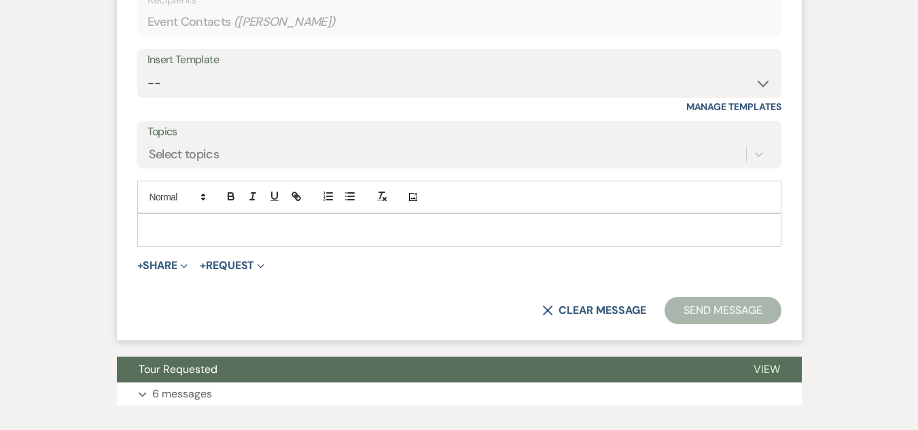
scroll to position [4039, 0]
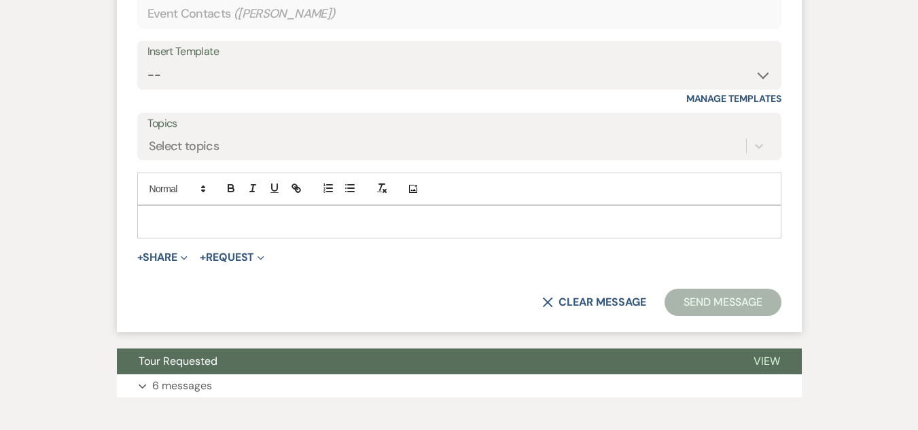
click at [395, 229] on p at bounding box center [459, 221] width 622 height 15
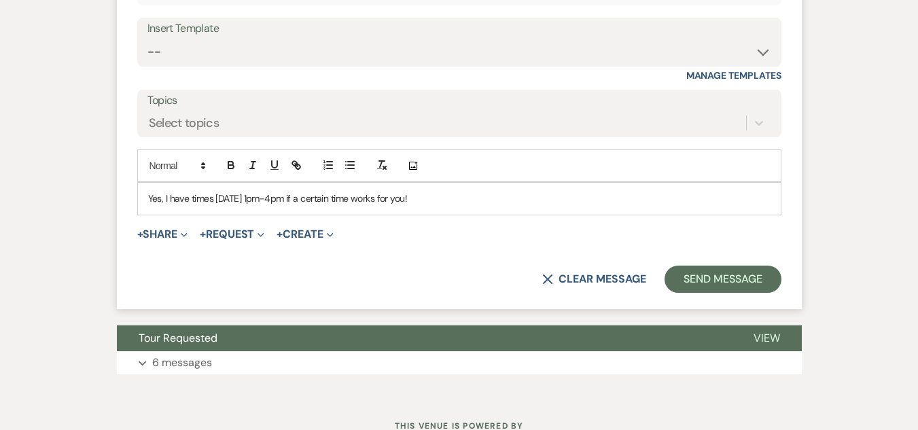
scroll to position [4086, 0]
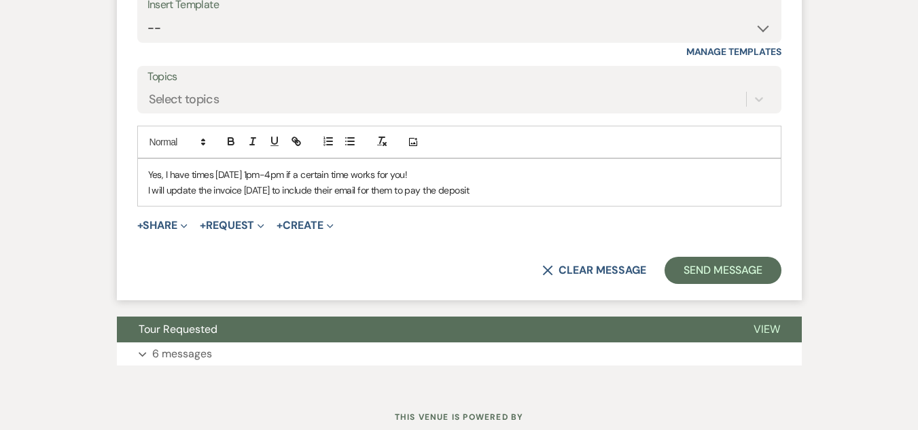
click at [352, 198] on p "I will update the invoice Friday to include their email for them to pay the dep…" at bounding box center [459, 190] width 622 height 15
click at [511, 198] on p "I will update the invoice Friday to include their email instead for them to pay…" at bounding box center [459, 190] width 622 height 15
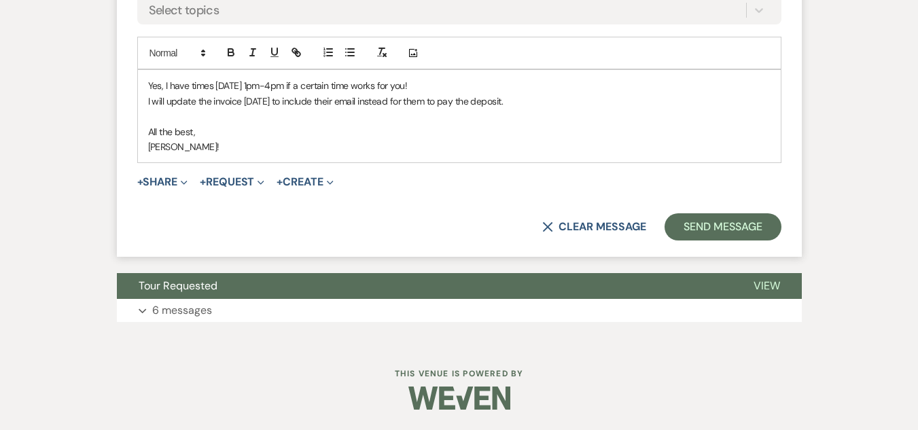
scroll to position [4220, 0]
click at [730, 240] on button "Send Message" at bounding box center [722, 226] width 116 height 27
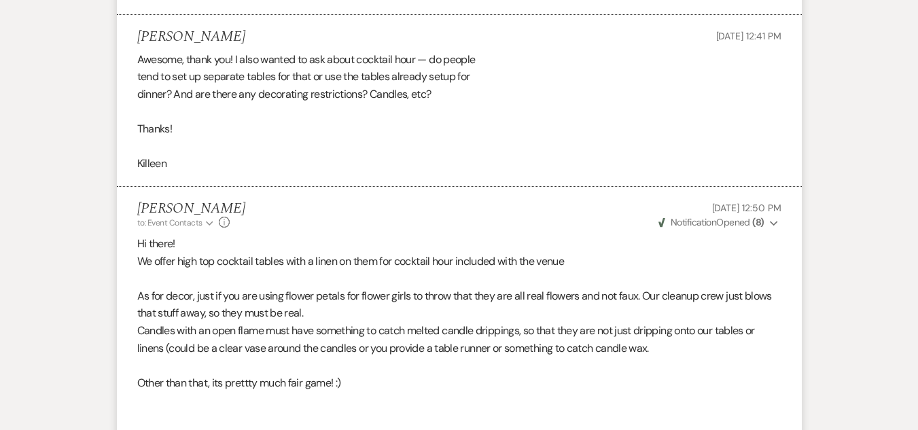
scroll to position [1411, 0]
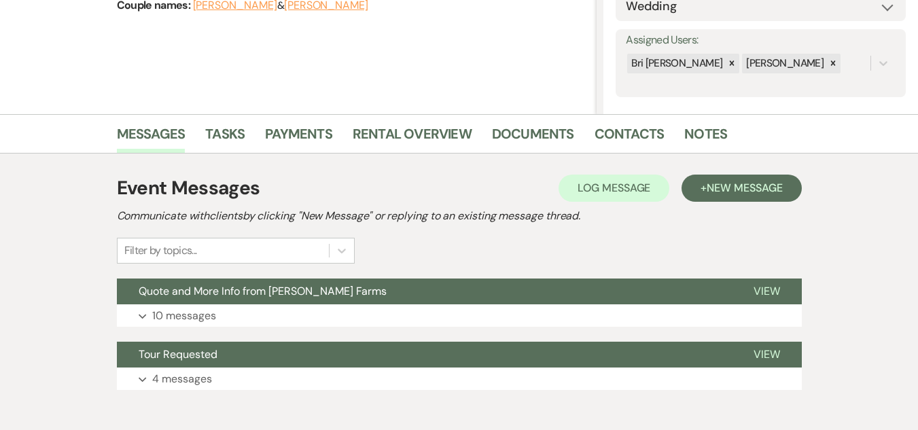
scroll to position [295, 0]
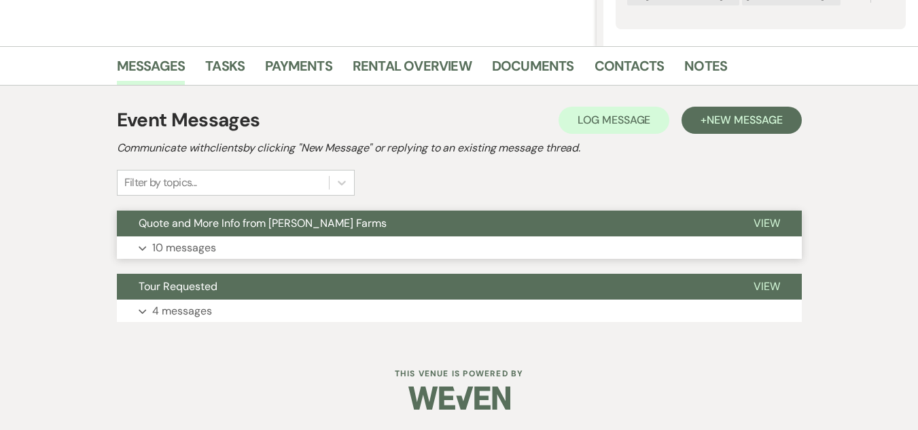
click at [651, 234] on button "Quote and More Info from [PERSON_NAME] Farms" at bounding box center [424, 224] width 615 height 26
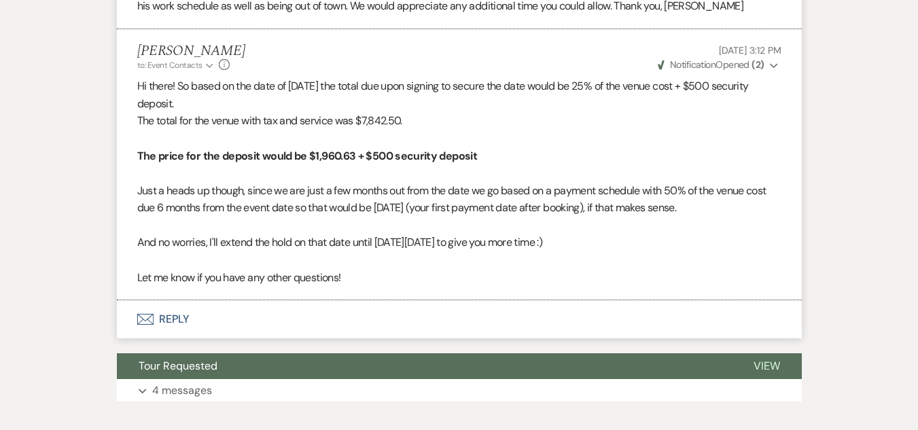
scroll to position [3990, 0]
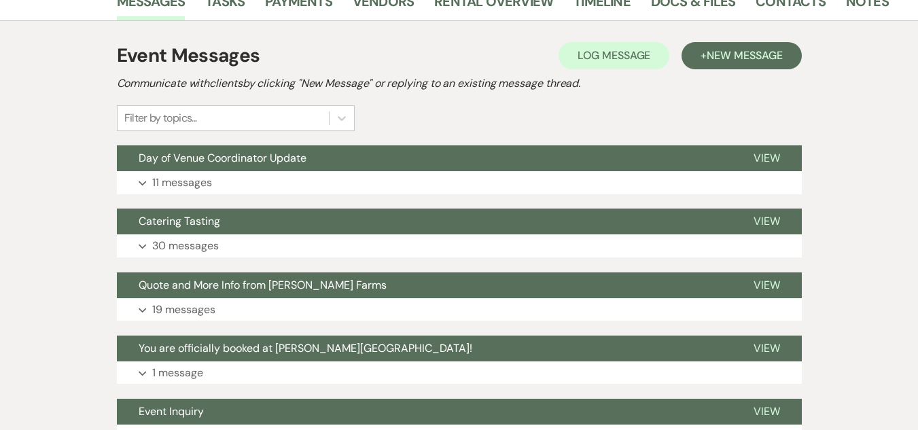
scroll to position [293, 0]
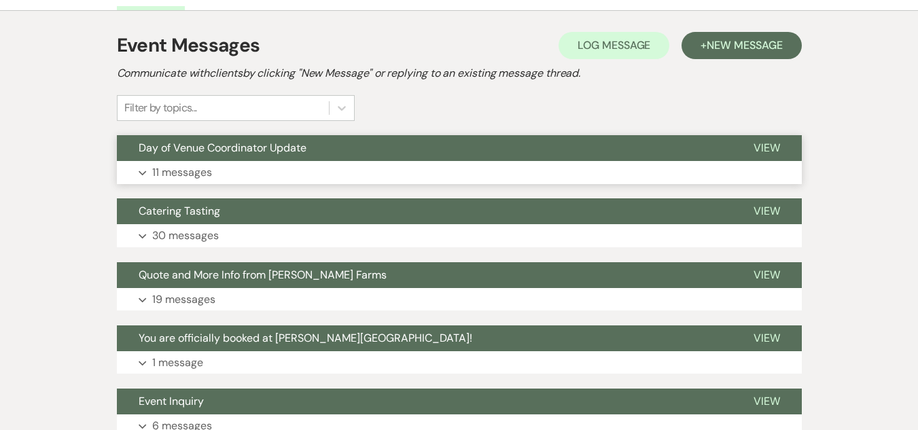
click at [494, 157] on button "Day of Venue Coordinator Update" at bounding box center [424, 148] width 615 height 26
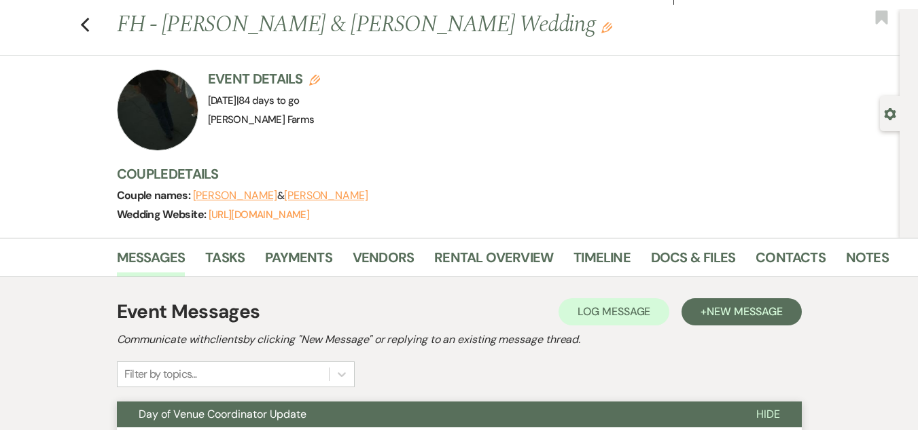
scroll to position [1, 0]
